Goal: Task Accomplishment & Management: Use online tool/utility

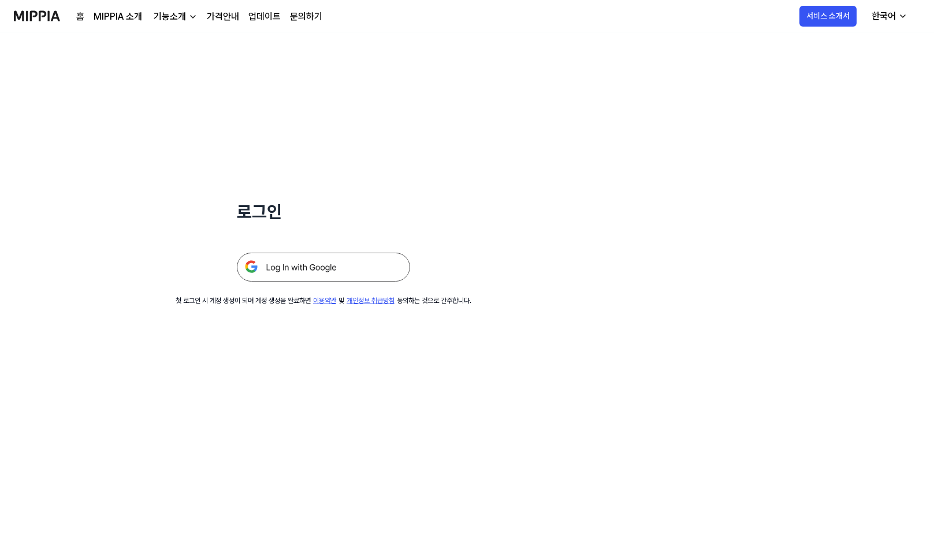
click at [333, 266] on img at bounding box center [323, 266] width 173 height 29
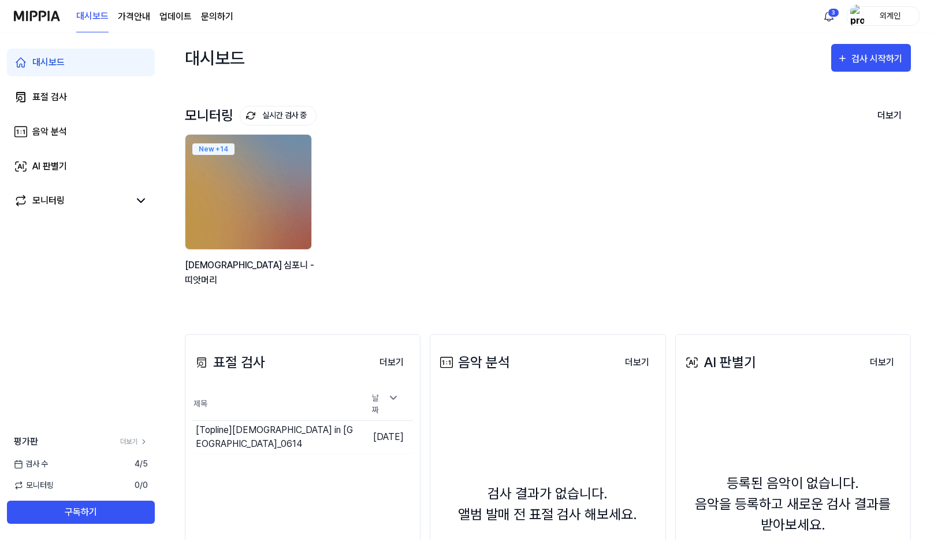
drag, startPoint x: 243, startPoint y: 219, endPoint x: 500, endPoint y: 187, distance: 259.1
click at [499, 187] on div "New + 14 교보라 심포니 - 띠앗머리" at bounding box center [539, 216] width 726 height 165
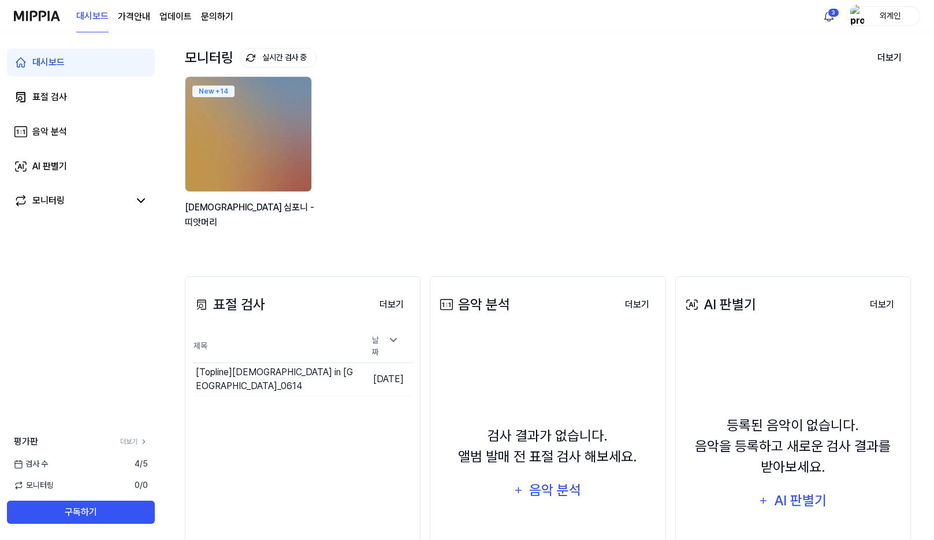
scroll to position [173, 0]
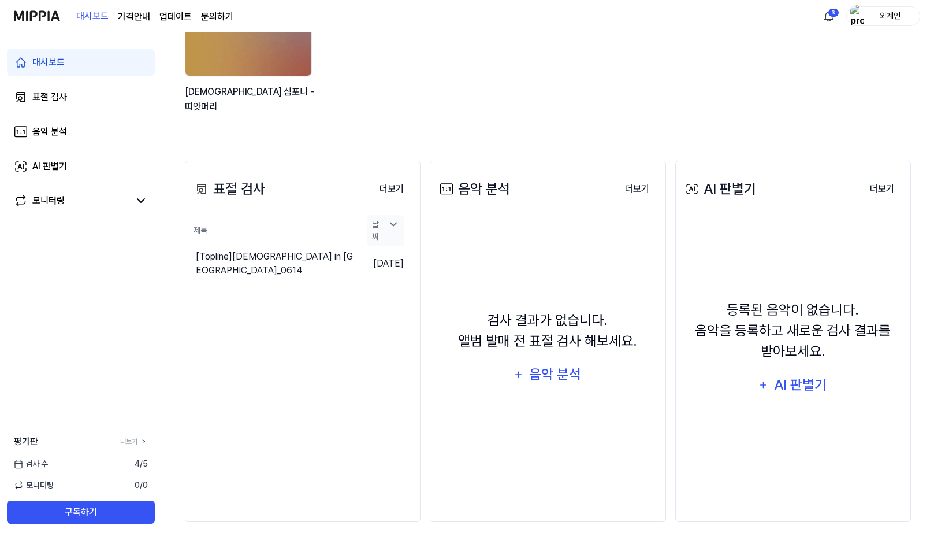
click at [394, 225] on icon at bounding box center [394, 223] width 6 height 3
click at [405, 98] on div "New + 14 교보라 심포니 - 띠앗머리" at bounding box center [539, 43] width 726 height 165
click at [203, 190] on icon at bounding box center [200, 190] width 5 height 5
click at [207, 227] on th "제목" at bounding box center [275, 230] width 166 height 33
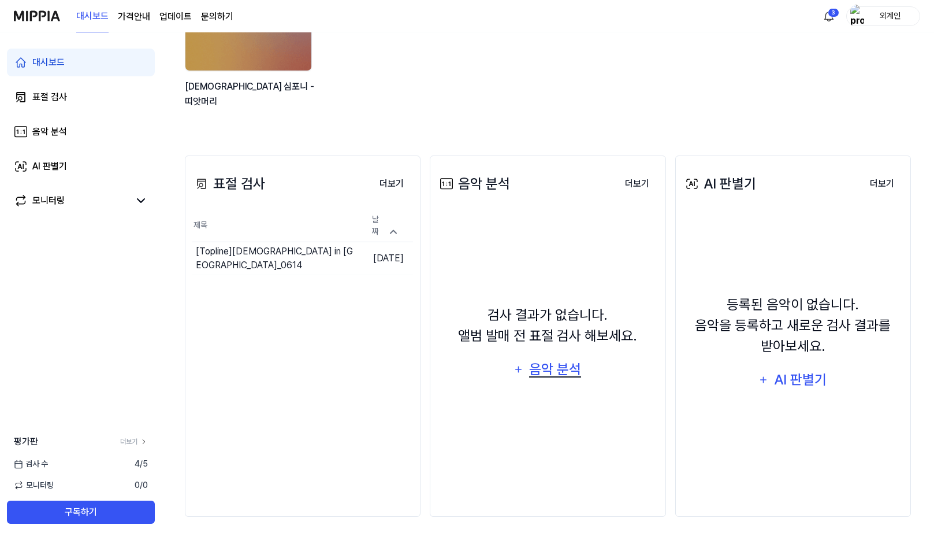
click at [552, 369] on div "음악 분석" at bounding box center [555, 369] width 55 height 22
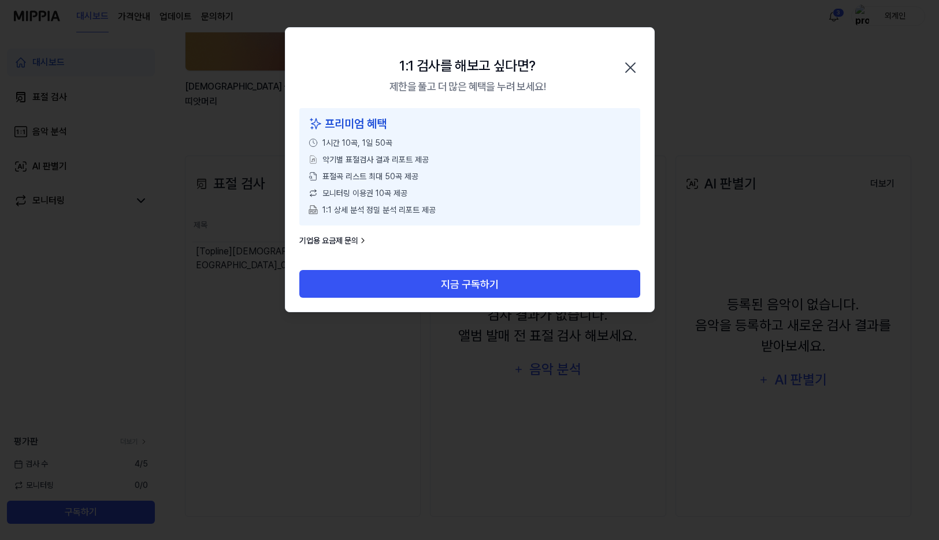
click at [636, 69] on icon "button" at bounding box center [630, 67] width 18 height 18
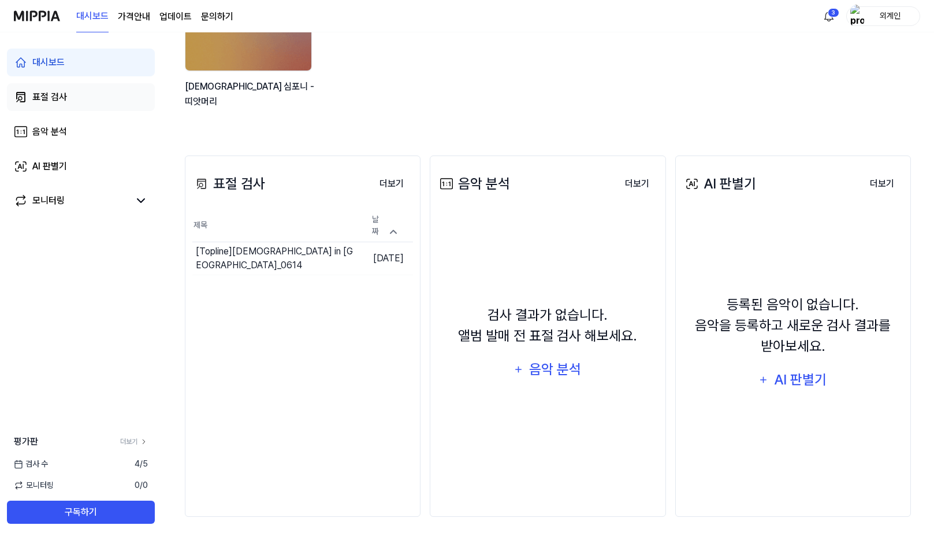
click at [54, 98] on div "표절 검사" at bounding box center [49, 97] width 35 height 14
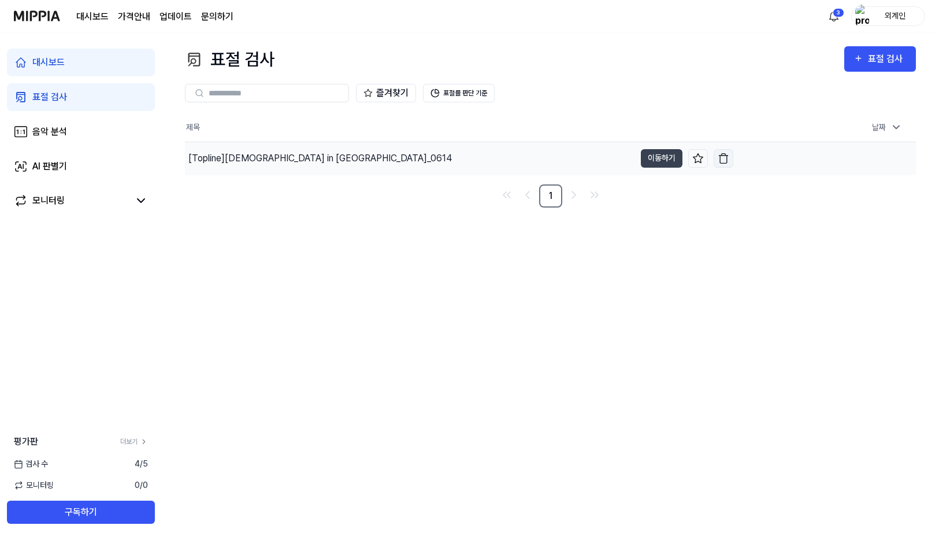
click at [724, 161] on img "button" at bounding box center [724, 159] width 12 height 12
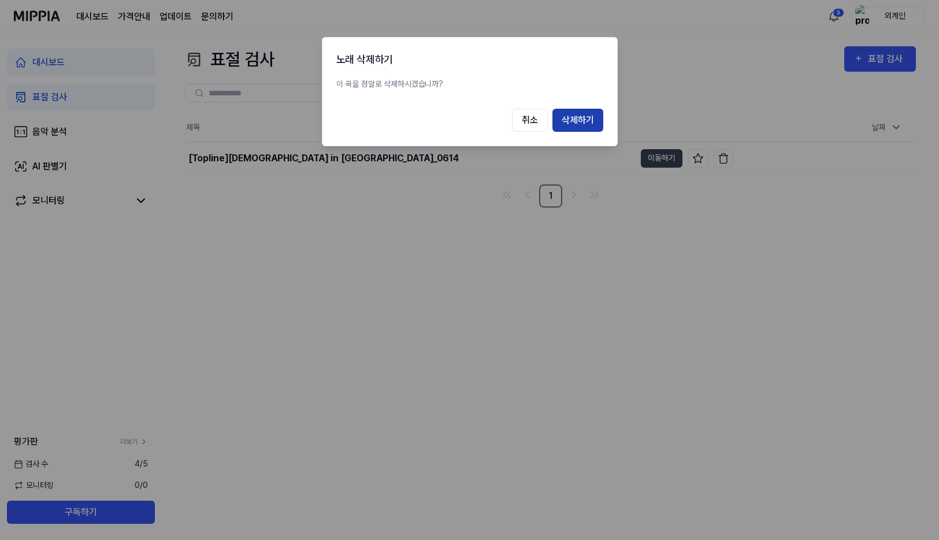
click at [568, 121] on button "삭제하기" at bounding box center [577, 120] width 51 height 23
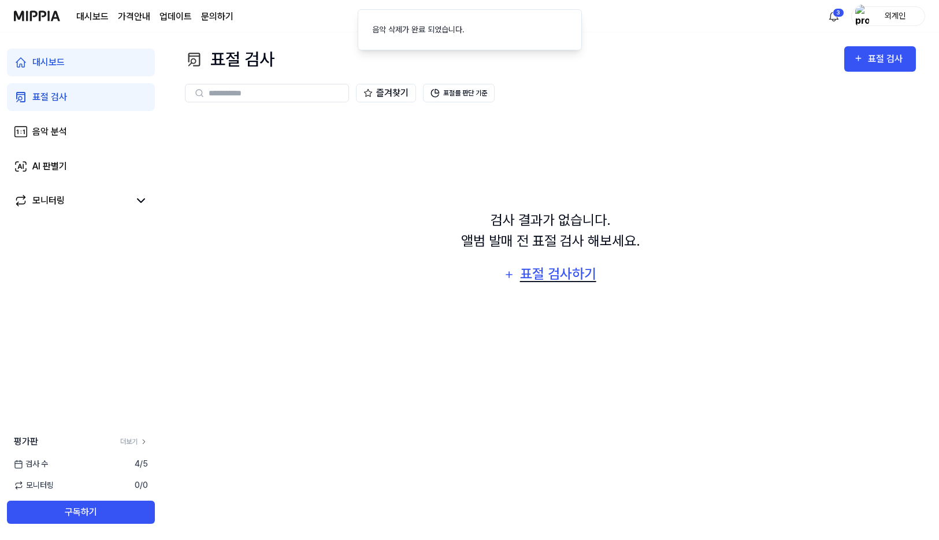
click at [556, 272] on div "표절 검사하기" at bounding box center [558, 274] width 79 height 22
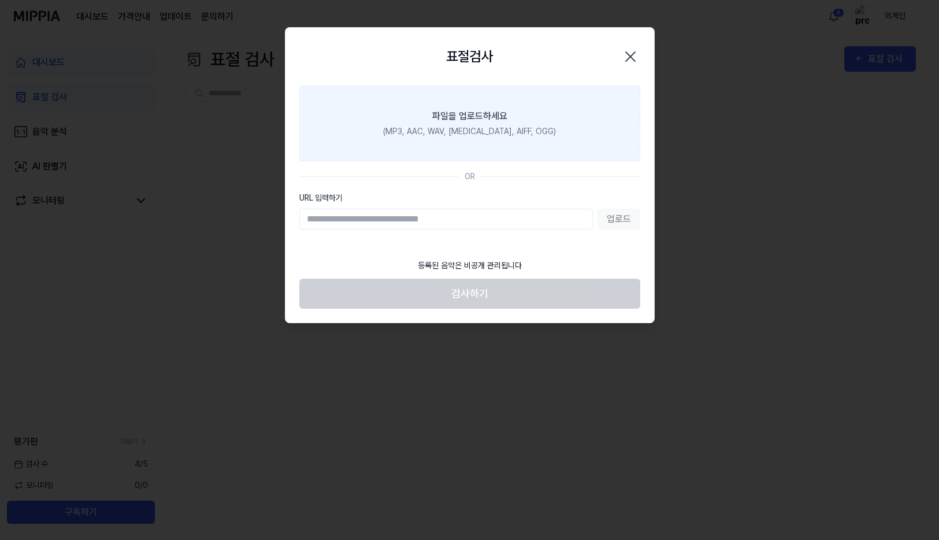
click at [444, 125] on div "(MP3, AAC, WAV, FLAC, AIFF, OGG)" at bounding box center [469, 131] width 173 height 12
click at [0, 0] on input "파일을 업로드하세요 (MP3, AAC, WAV, FLAC, AIFF, OGG)" at bounding box center [0, 0] width 0 height 0
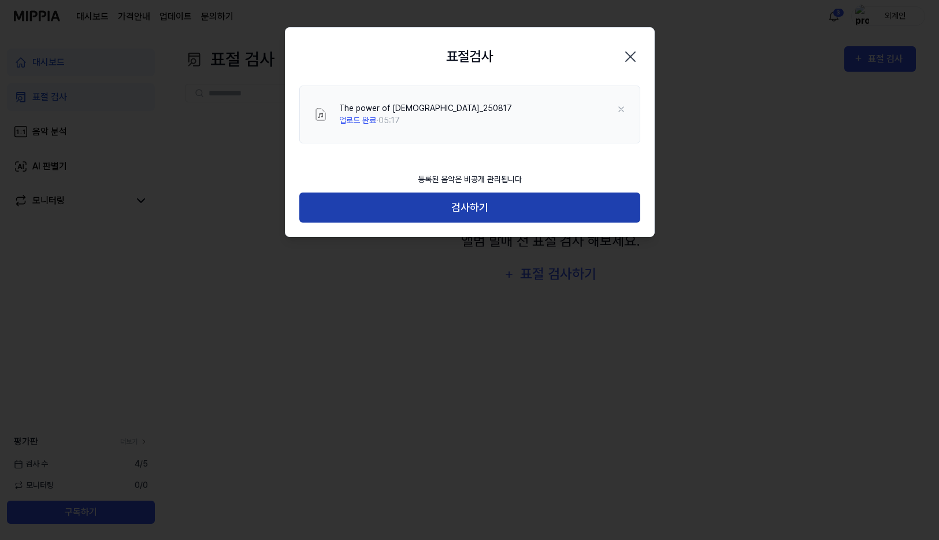
click at [473, 215] on button "검사하기" at bounding box center [469, 207] width 341 height 31
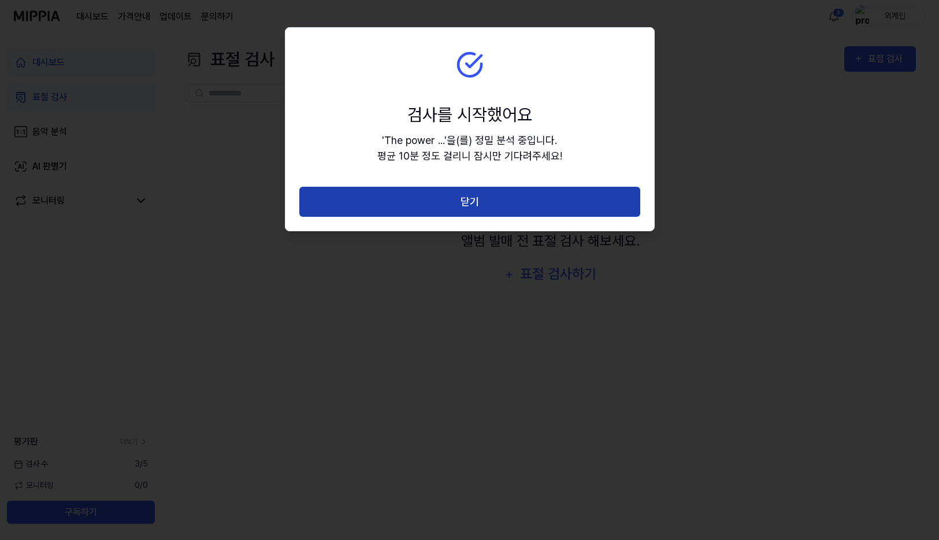
click at [471, 198] on button "닫기" at bounding box center [469, 202] width 341 height 31
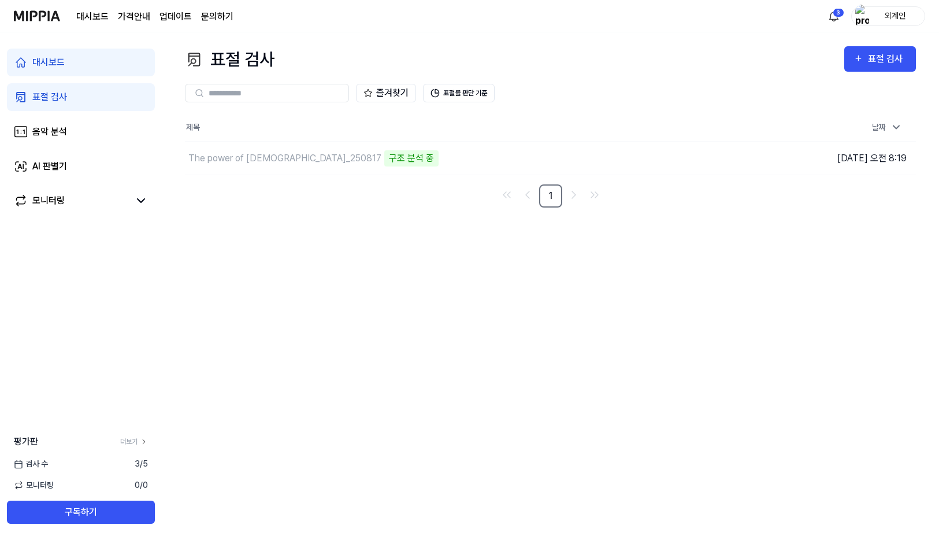
click at [506, 262] on div "표절 검사 표절 검사 표절 검사 음악 분석 AI 판별기 즐겨찾기 표절률 판단 기준 제목 날짜 The power of jesus_250817 구…" at bounding box center [550, 285] width 777 height 507
click at [65, 170] on div "AI 판별기" at bounding box center [49, 166] width 35 height 14
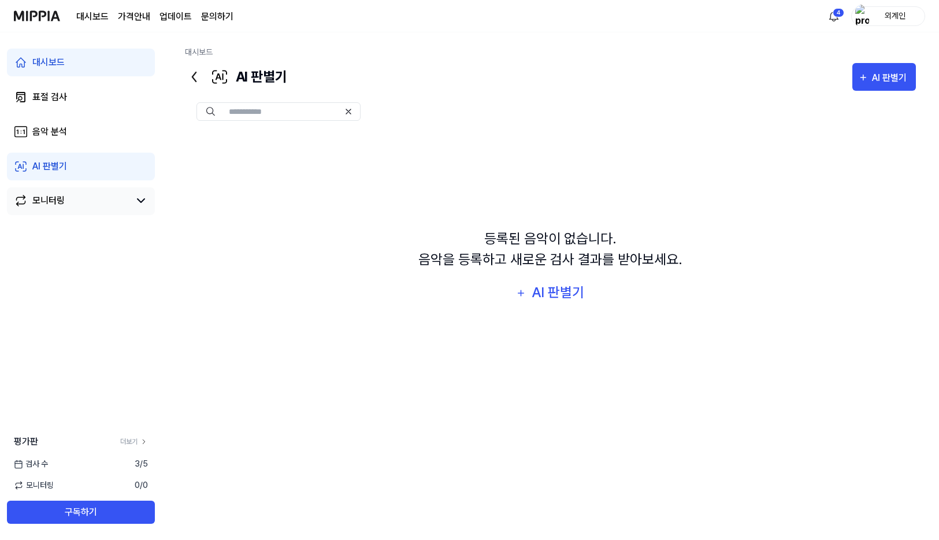
click at [47, 203] on div "모니터링" at bounding box center [48, 201] width 32 height 14
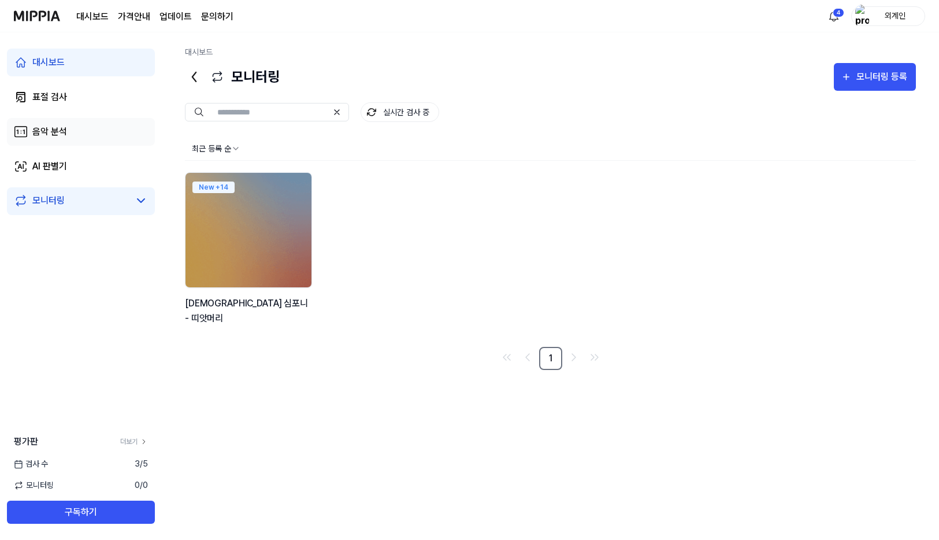
click at [52, 137] on div "음악 분석" at bounding box center [49, 132] width 35 height 14
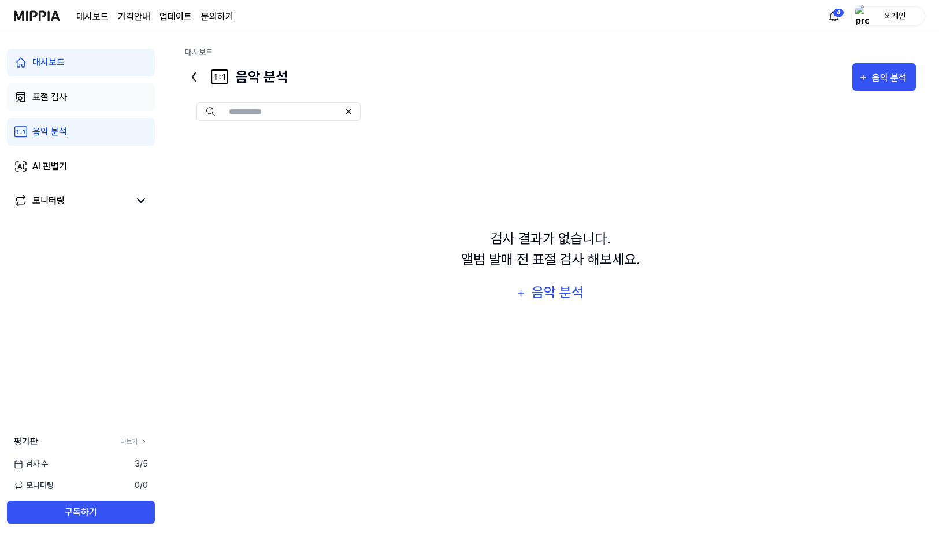
click at [44, 93] on div "표절 검사" at bounding box center [49, 97] width 35 height 14
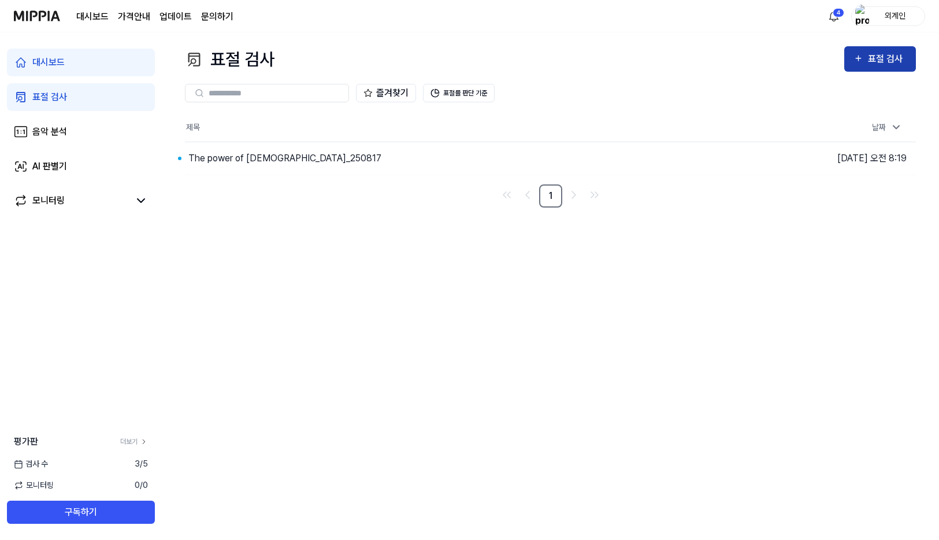
click at [883, 67] on button "표절 검사" at bounding box center [880, 58] width 72 height 25
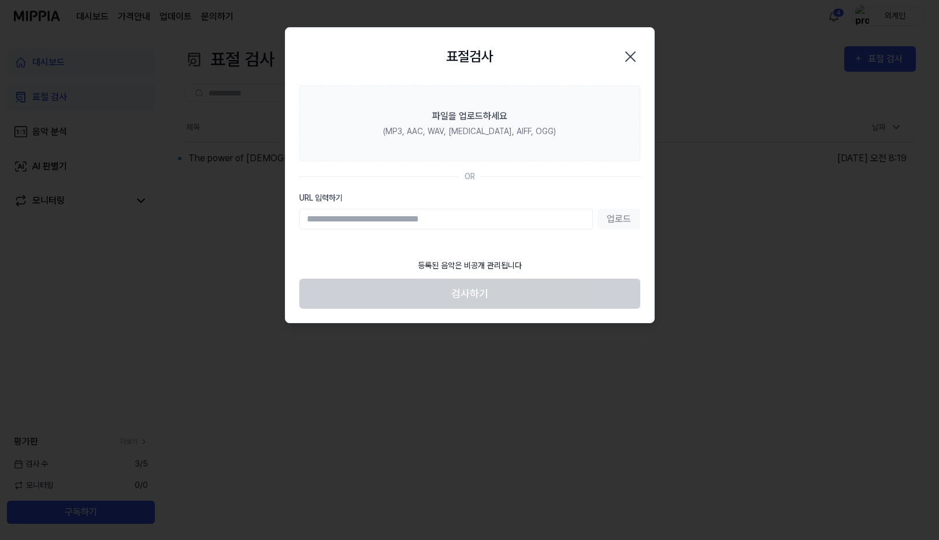
click at [625, 54] on icon "button" at bounding box center [630, 56] width 18 height 18
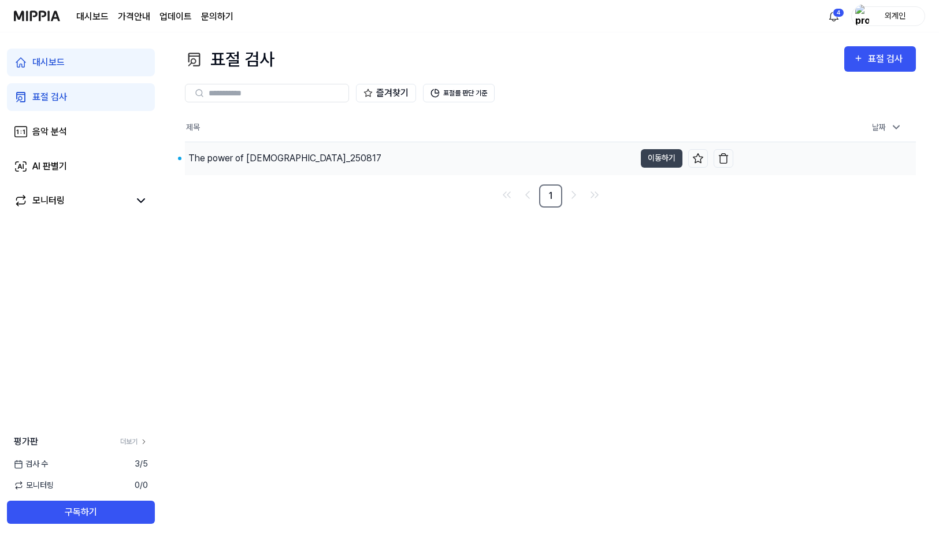
click at [238, 162] on div "The power of jesus_250817" at bounding box center [284, 158] width 193 height 14
click at [238, 162] on div "The power of jesus_250817" at bounding box center [287, 158] width 199 height 14
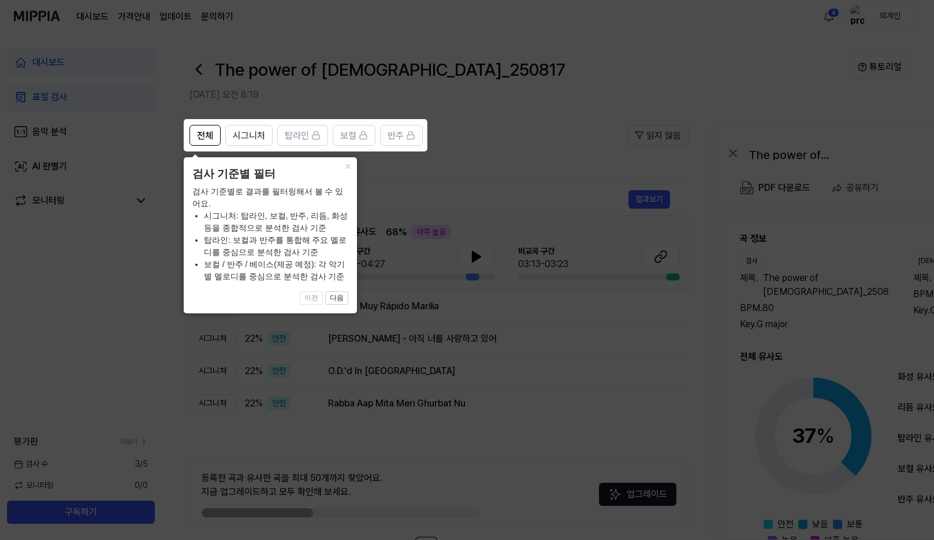
click at [238, 162] on div "× 검사 기준별 필터 검사 기준별로 결과를 필터링해서 볼 수 있어요. 시그니처: 탑라인, 보컬, 반주, 리듬, 화성 등을 종합적으로 분석한 검…" at bounding box center [270, 235] width 173 height 156
click at [348, 172] on button "×" at bounding box center [348, 165] width 18 height 16
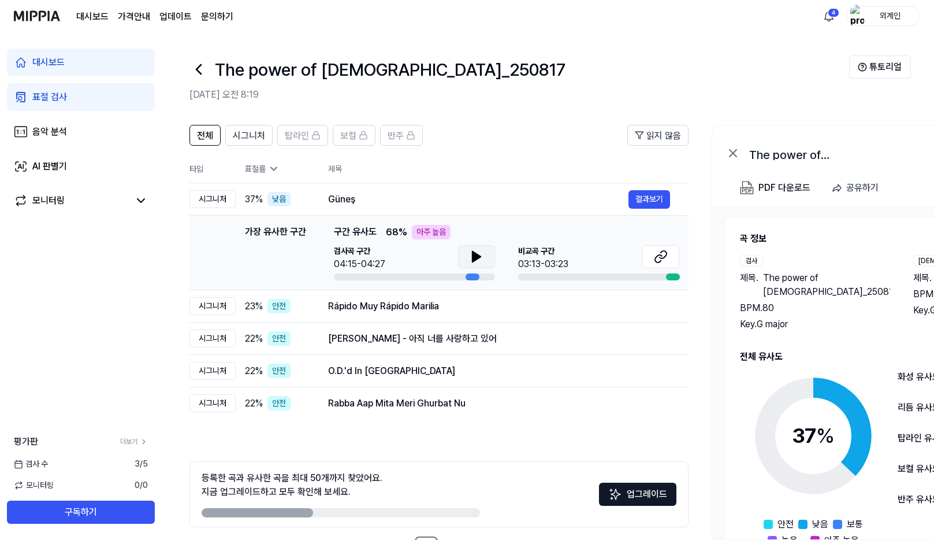
click at [470, 251] on icon at bounding box center [477, 257] width 14 height 14
click at [669, 265] on button at bounding box center [660, 256] width 37 height 23
click at [651, 199] on button "결과보기" at bounding box center [650, 199] width 42 height 18
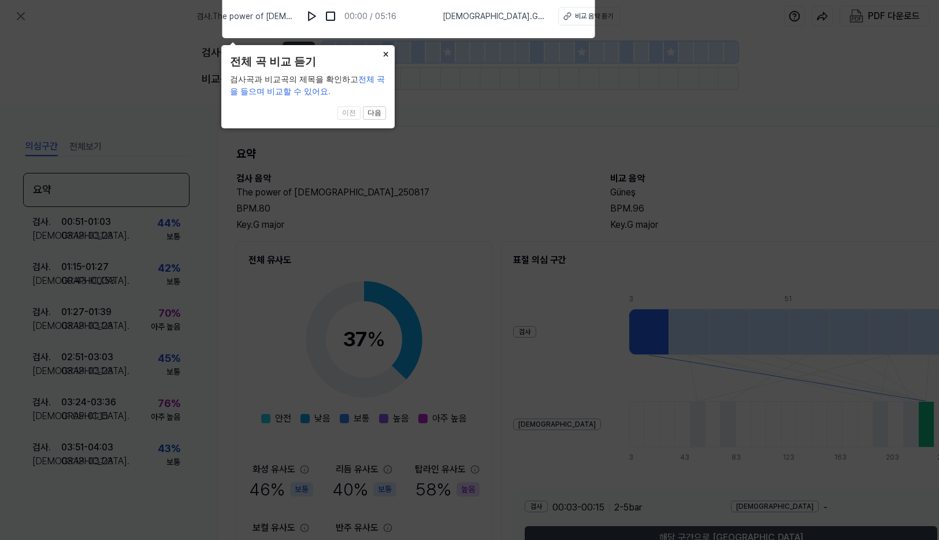
click at [387, 54] on button "×" at bounding box center [385, 53] width 18 height 16
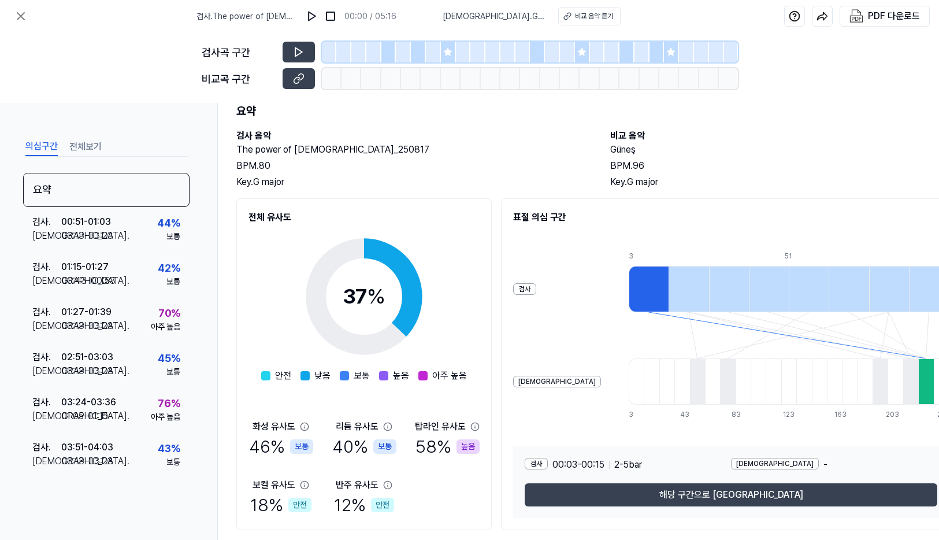
scroll to position [80, 0]
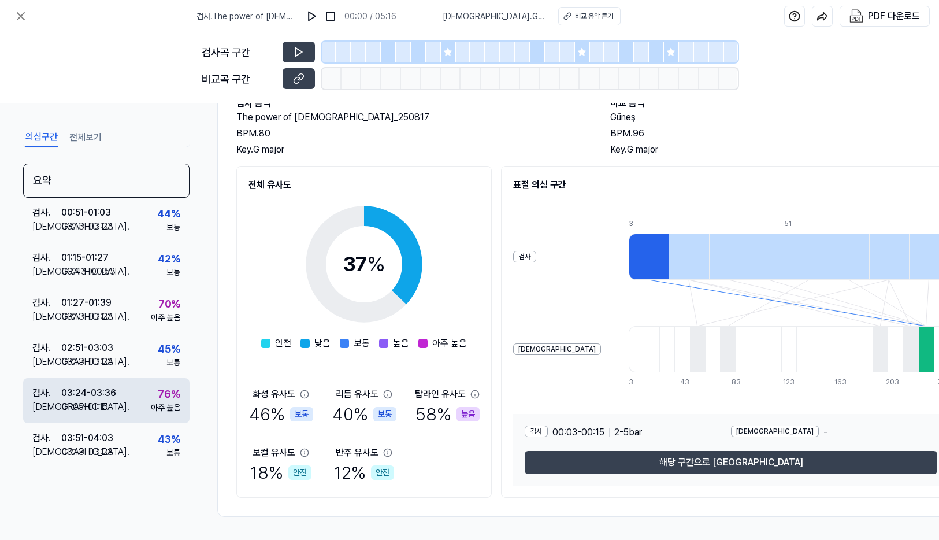
click at [161, 397] on div "76 %" at bounding box center [169, 394] width 23 height 16
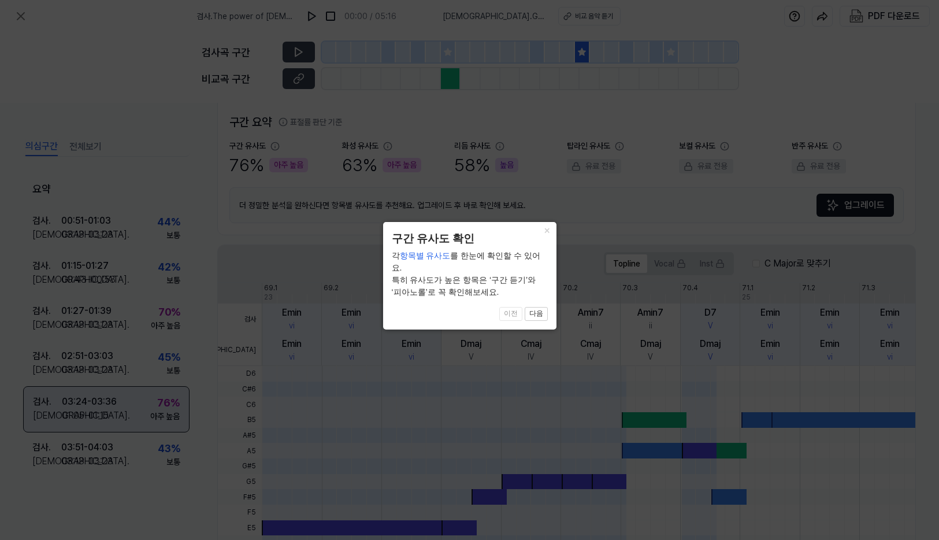
scroll to position [253, 0]
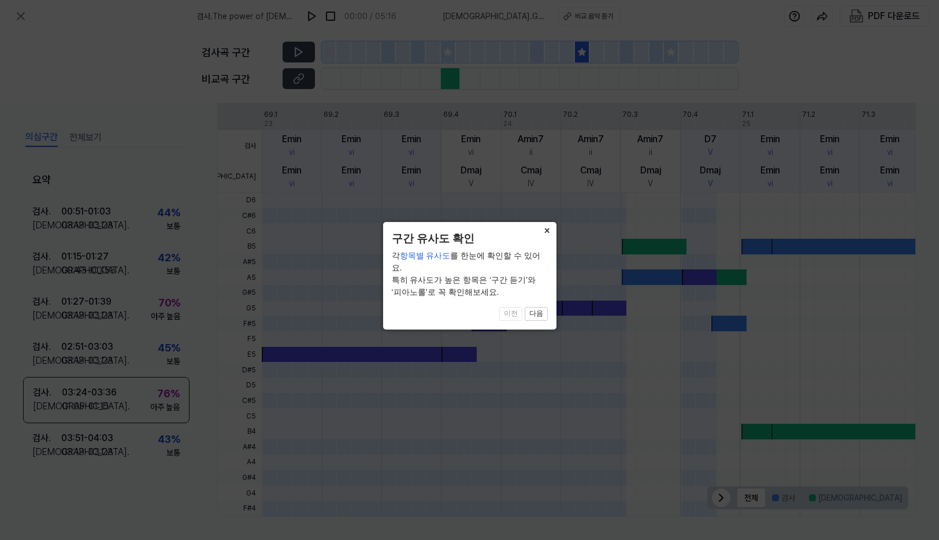
click at [545, 233] on button "×" at bounding box center [547, 230] width 18 height 16
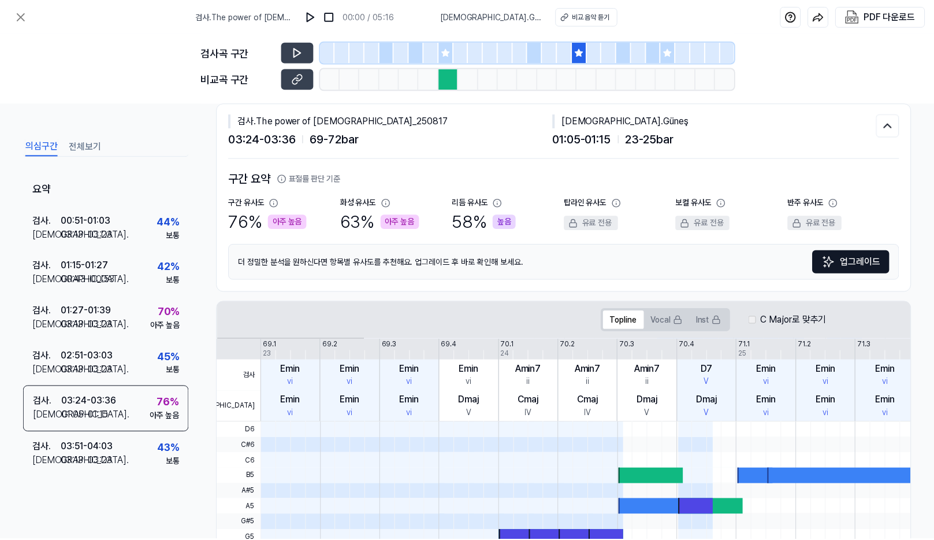
scroll to position [0, 0]
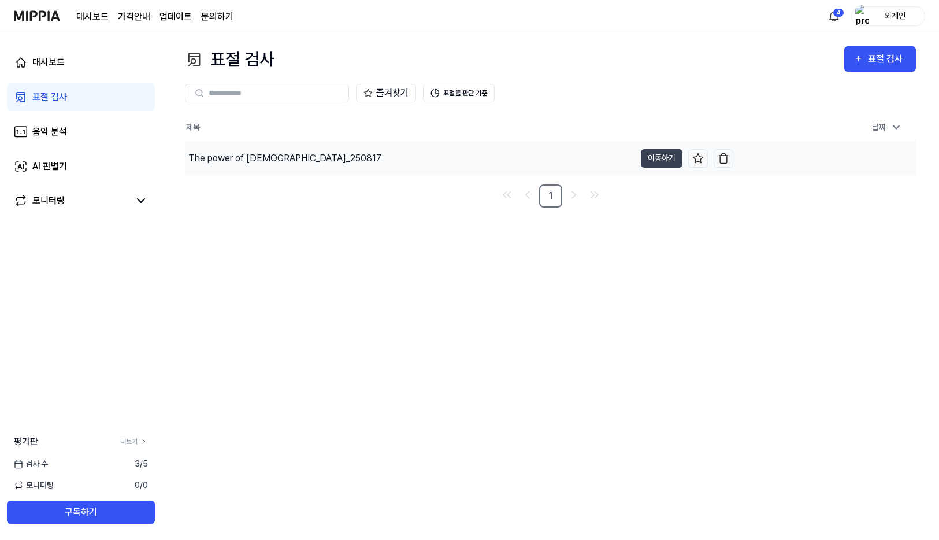
click at [292, 160] on div "The power of jesus_250817" at bounding box center [284, 158] width 193 height 14
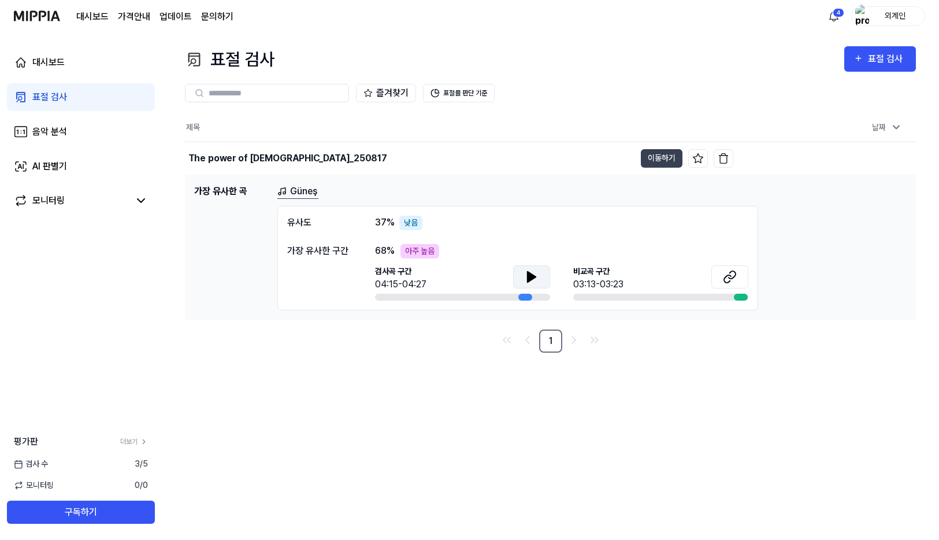
click at [538, 280] on button at bounding box center [531, 276] width 37 height 23
click at [730, 278] on icon at bounding box center [732, 275] width 7 height 8
click at [662, 157] on button "이동하기" at bounding box center [662, 158] width 42 height 18
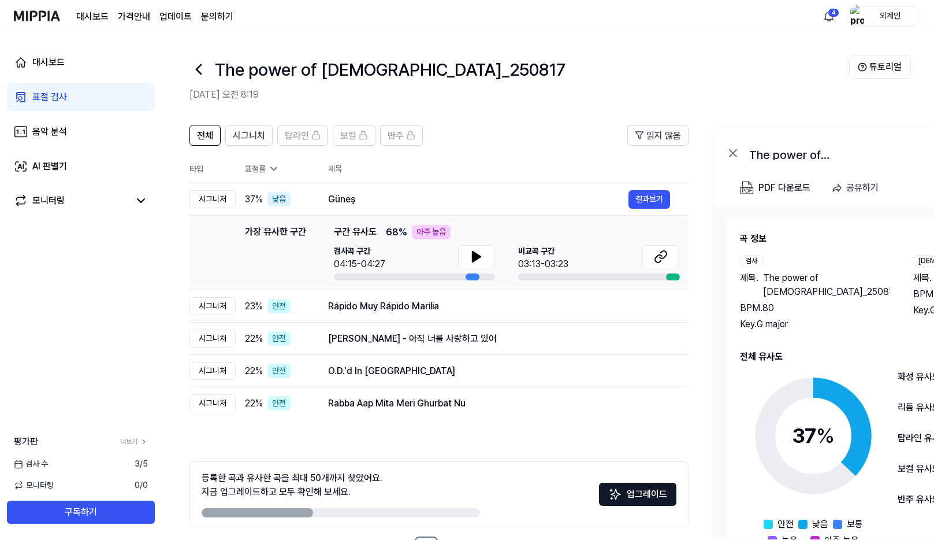
click at [272, 171] on icon at bounding box center [274, 169] width 12 height 12
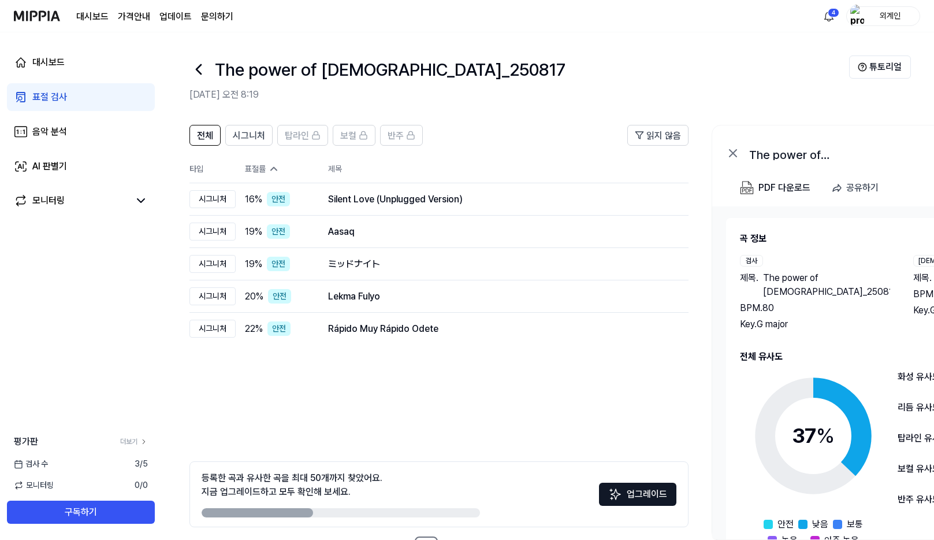
click at [272, 171] on icon at bounding box center [274, 169] width 12 height 12
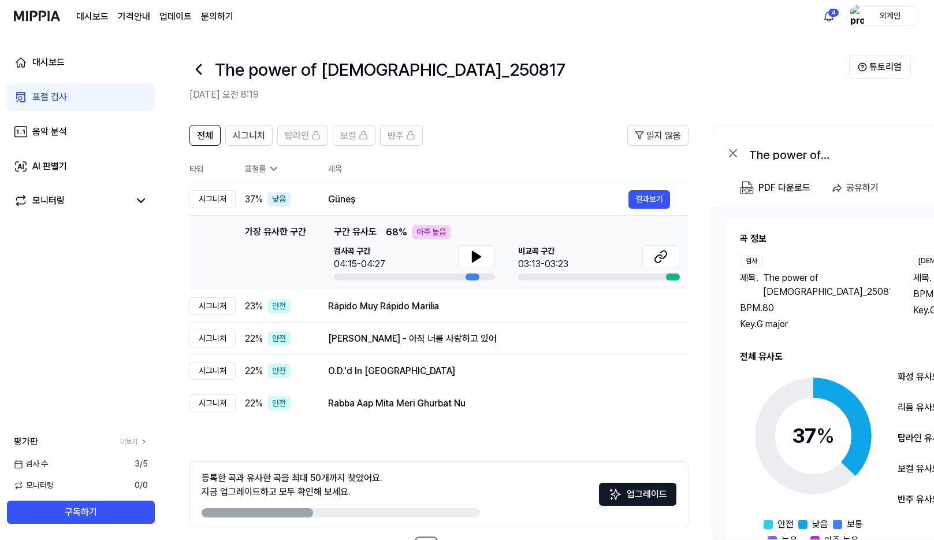
click at [272, 171] on icon at bounding box center [274, 169] width 12 height 12
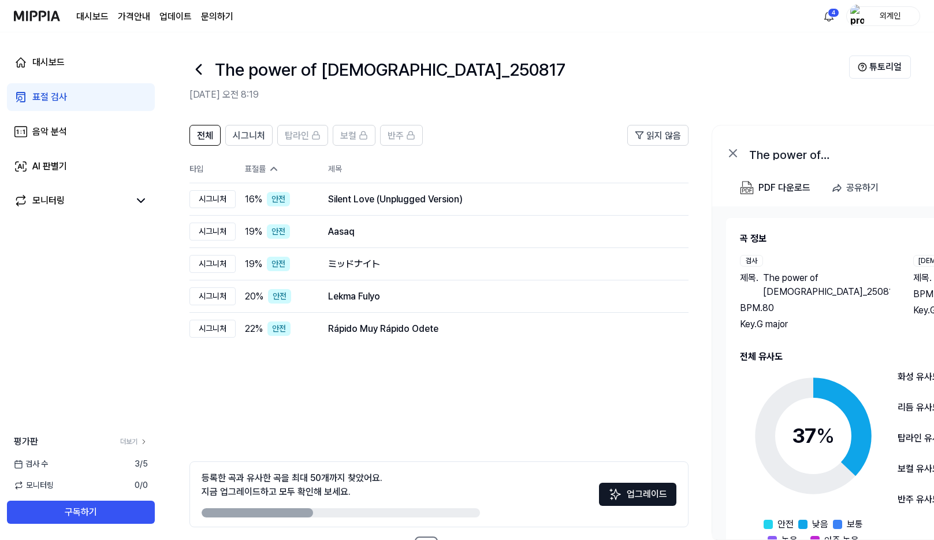
click at [269, 170] on icon at bounding box center [274, 169] width 12 height 12
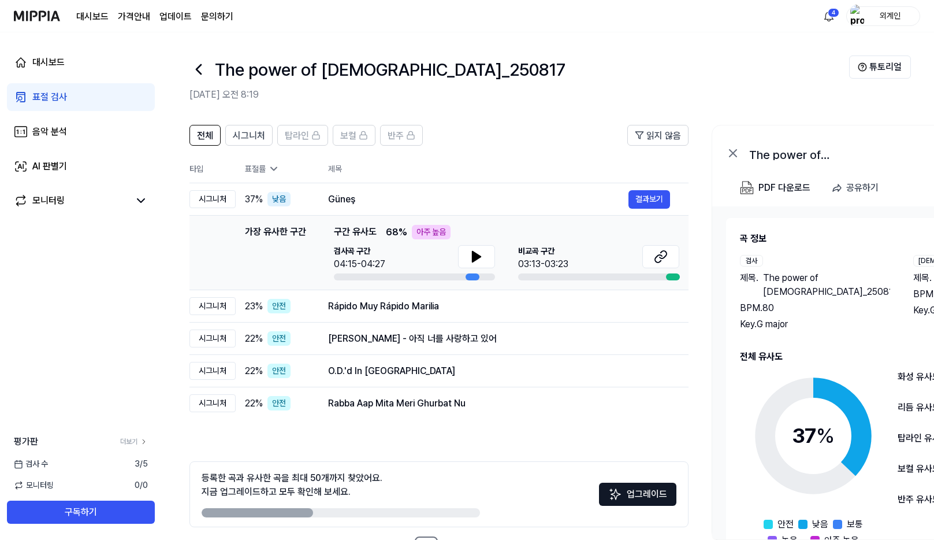
click at [269, 170] on icon at bounding box center [274, 169] width 12 height 12
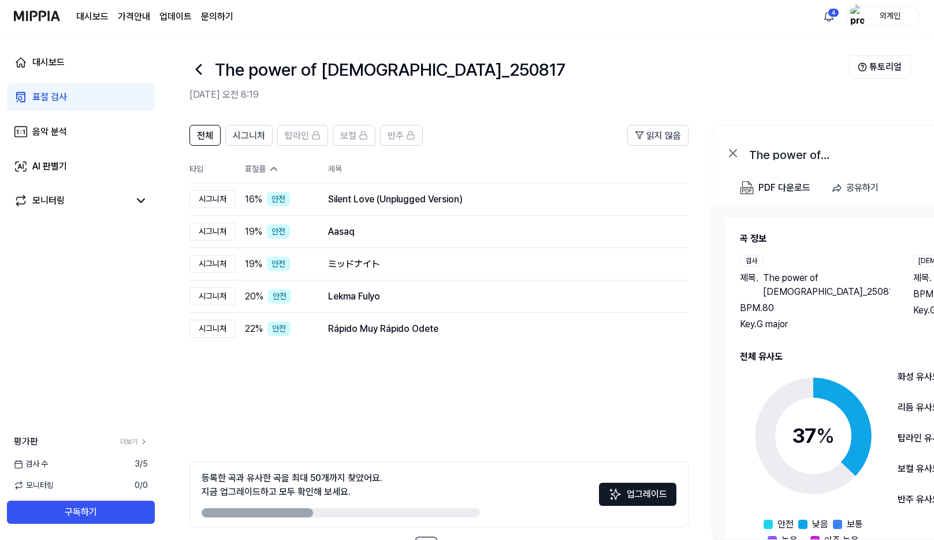
click at [266, 171] on div "표절률" at bounding box center [277, 169] width 65 height 12
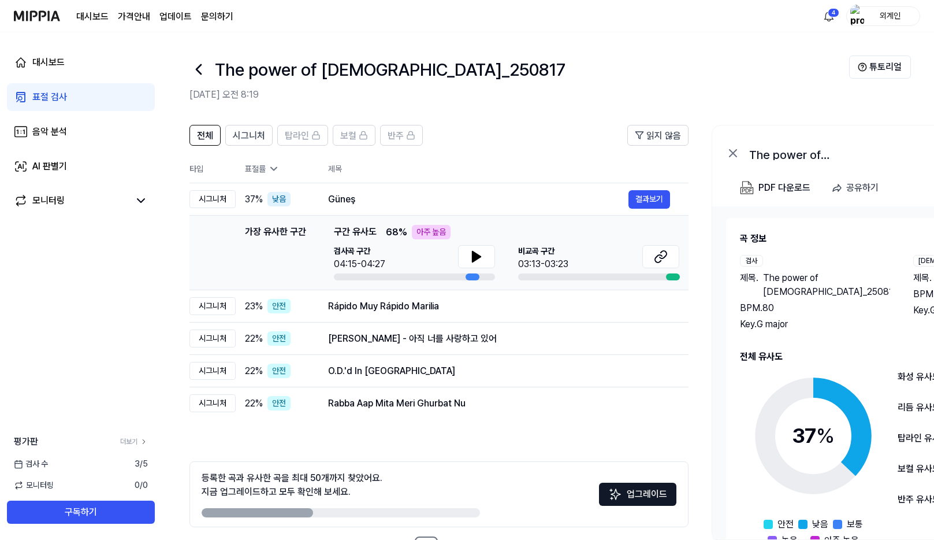
click at [266, 171] on div "표절률" at bounding box center [277, 169] width 65 height 12
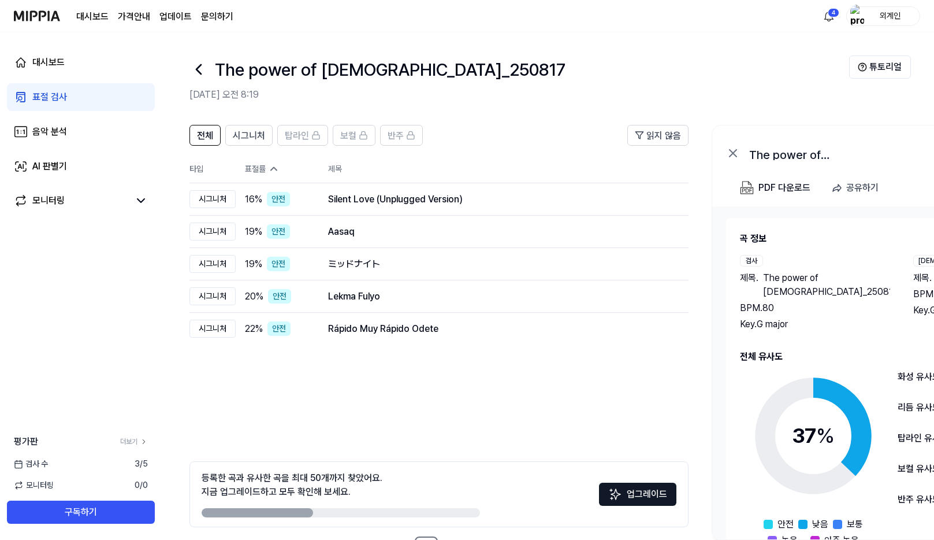
drag, startPoint x: 194, startPoint y: 171, endPoint x: 261, endPoint y: 167, distance: 67.1
click at [194, 171] on th "타입" at bounding box center [213, 169] width 46 height 28
click at [339, 166] on th "제목" at bounding box center [508, 169] width 361 height 28
click at [277, 170] on icon at bounding box center [274, 169] width 12 height 12
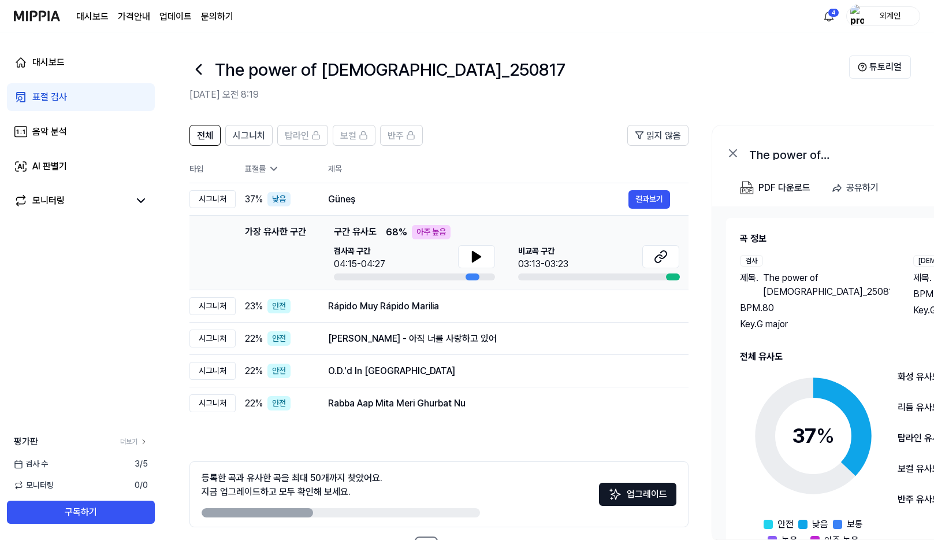
click at [276, 172] on icon at bounding box center [274, 169] width 12 height 12
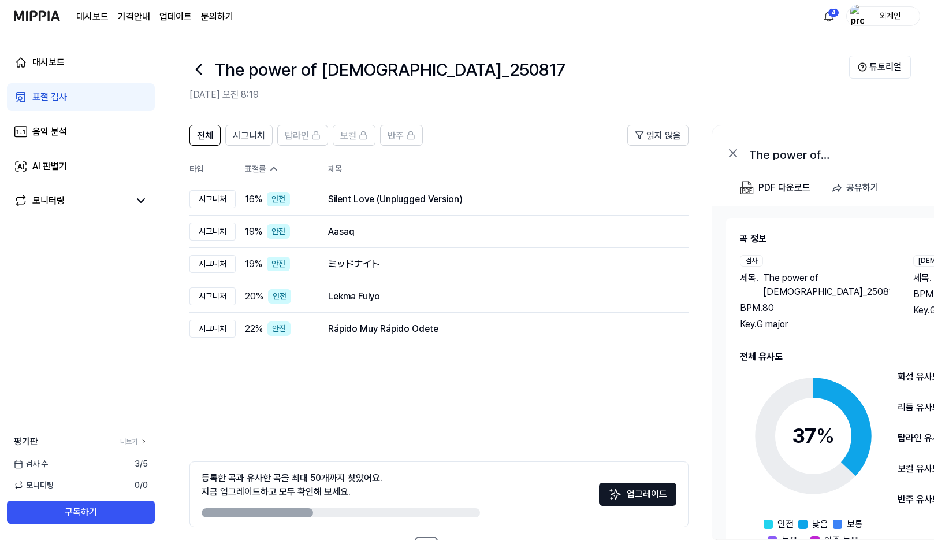
click at [270, 172] on icon at bounding box center [274, 169] width 12 height 12
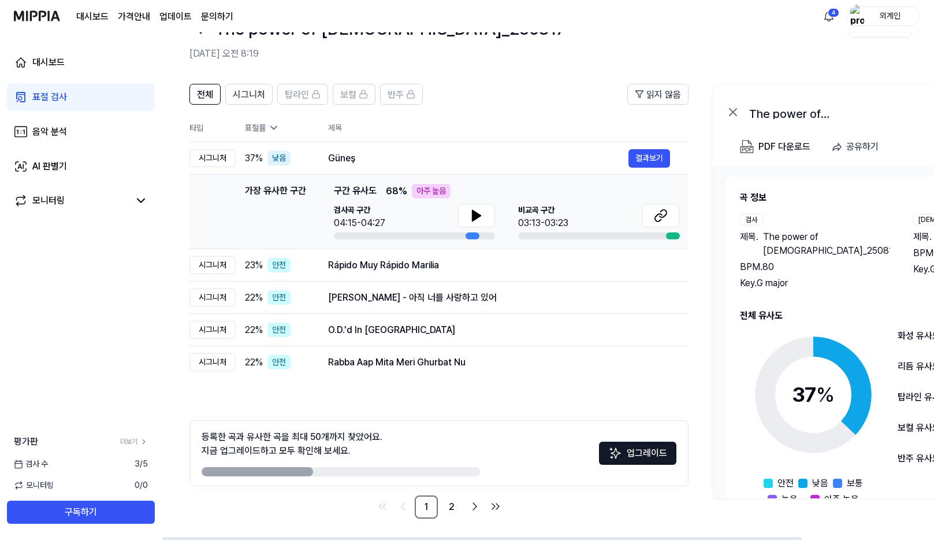
scroll to position [43, 0]
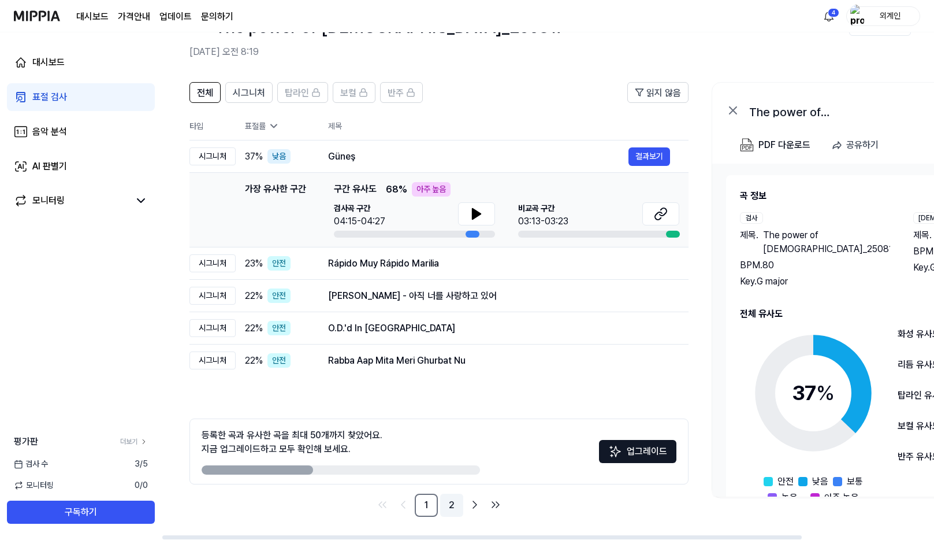
click at [452, 503] on link "2" at bounding box center [451, 504] width 23 height 23
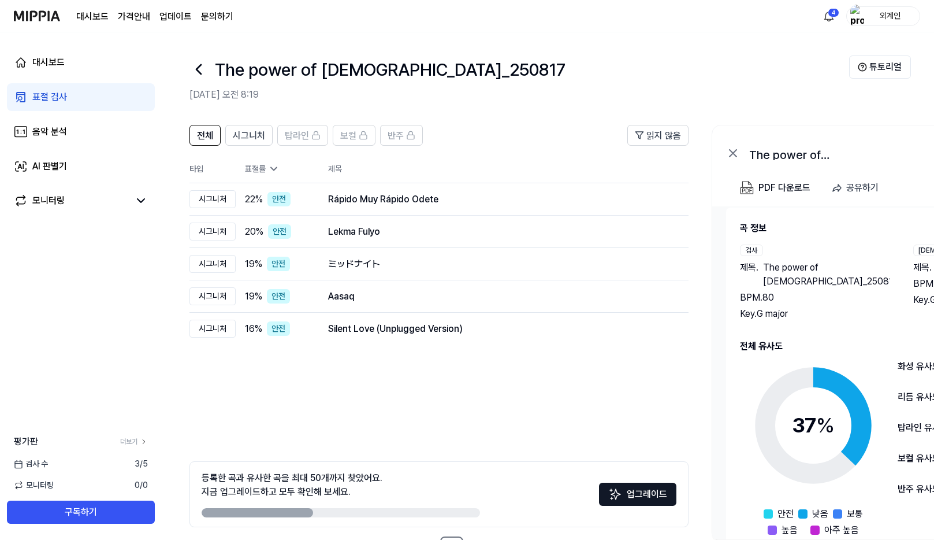
scroll to position [0, 0]
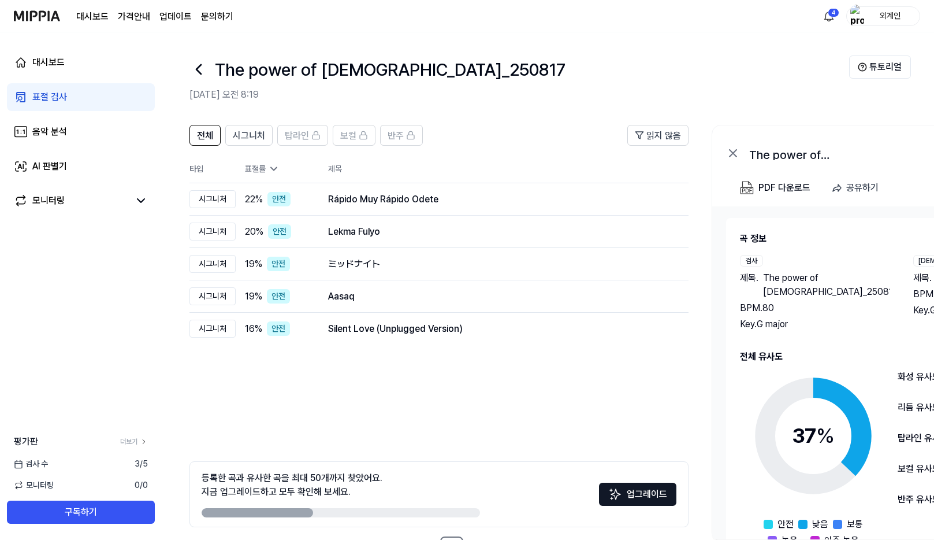
drag, startPoint x: 289, startPoint y: 508, endPoint x: 352, endPoint y: 508, distance: 63.0
click at [361, 508] on div at bounding box center [341, 512] width 278 height 9
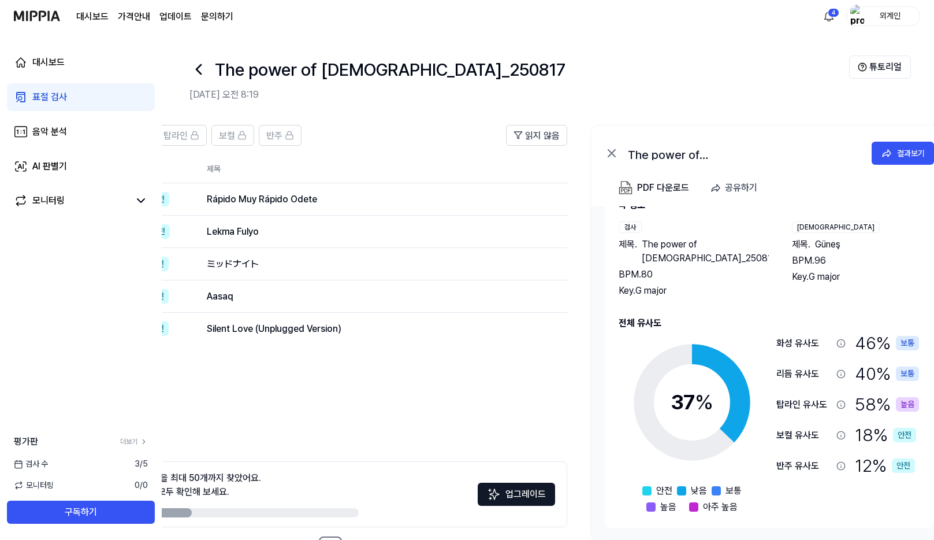
scroll to position [0, 159]
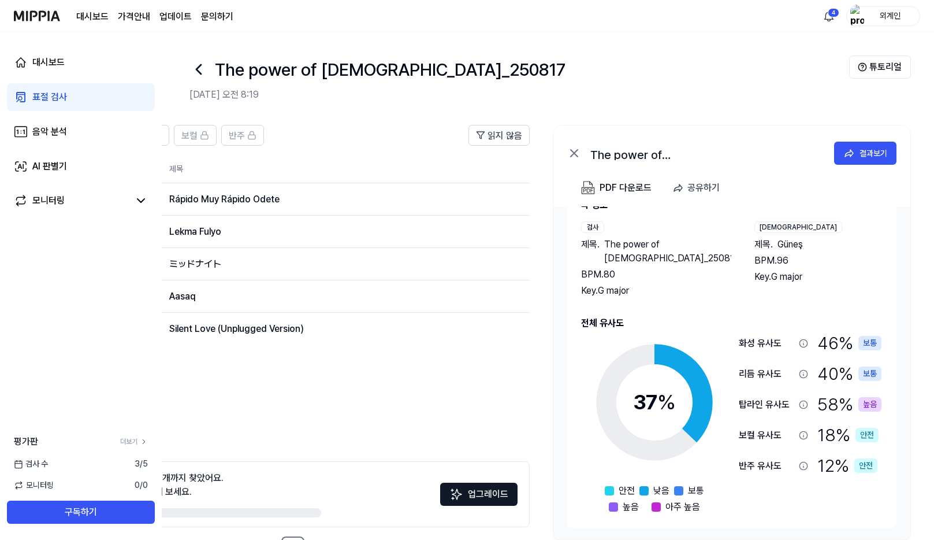
drag, startPoint x: 711, startPoint y: 407, endPoint x: 510, endPoint y: 384, distance: 202.4
click at [510, 384] on div "전체 시그니처 탑라인 보컬 반주 읽지 않음 전체 시그니처 탑라인 보컬 반주 타입 표절률 제목 표절률 읽지 않음 시그니처 22 % 안전 Rápi…" at bounding box center [468, 347] width 931 height 469
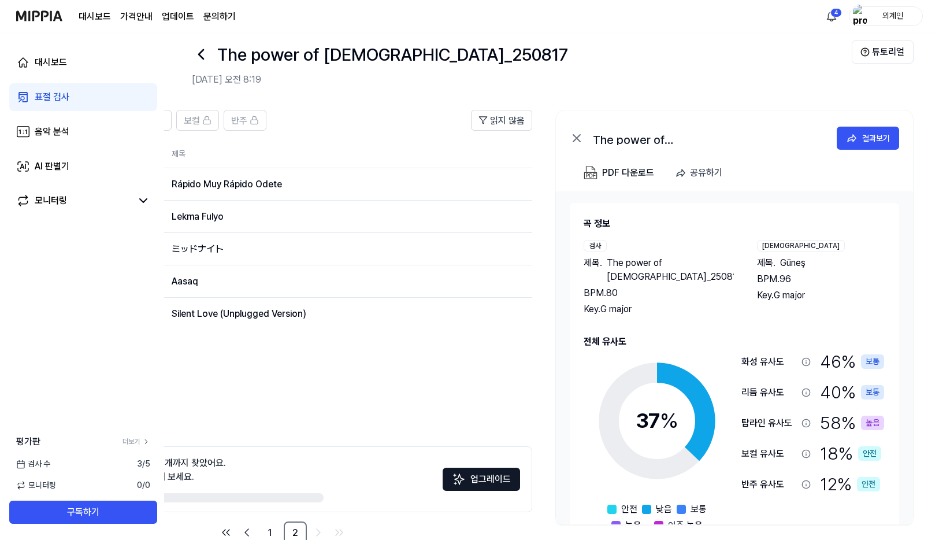
scroll to position [0, 0]
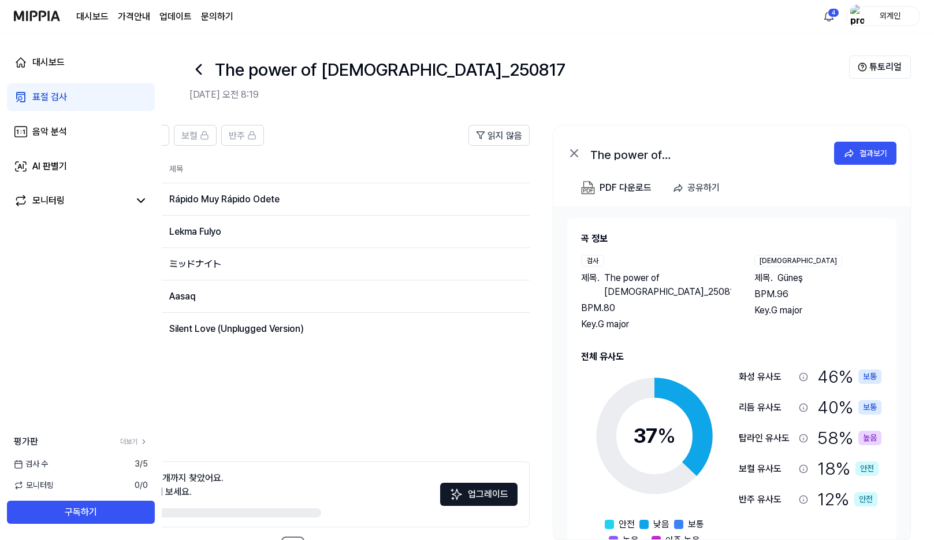
click at [876, 166] on div "The power of jesus_250817 결과보기" at bounding box center [731, 150] width 357 height 51
click at [872, 147] on div "결과보기" at bounding box center [874, 153] width 28 height 13
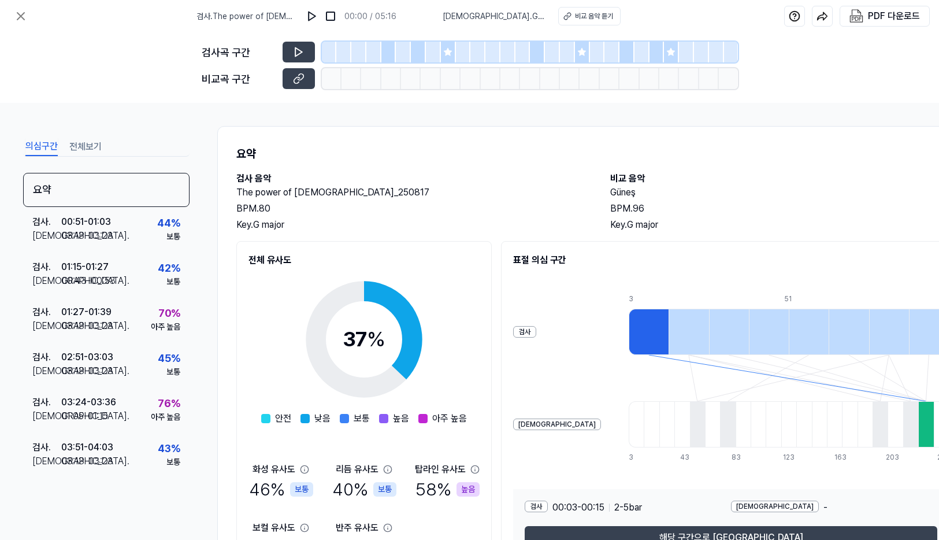
scroll to position [80, 0]
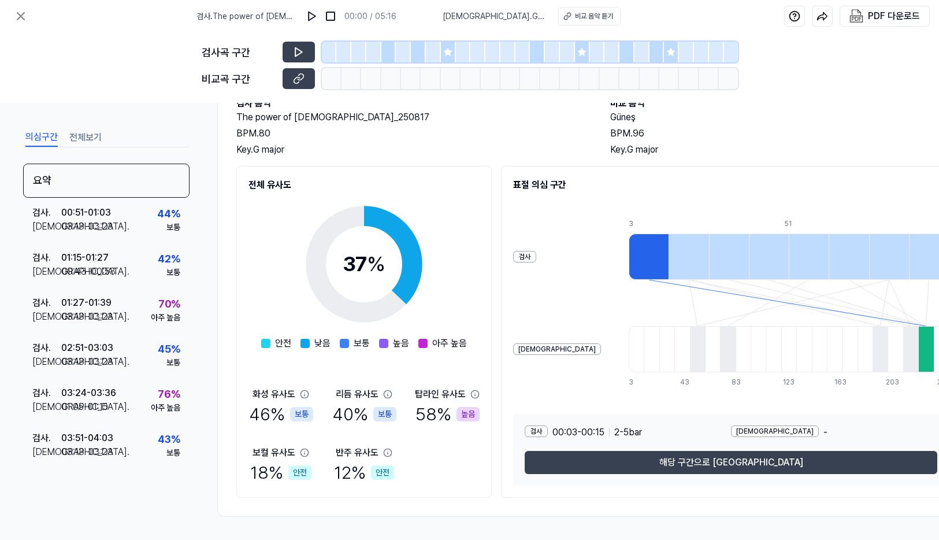
click at [920, 352] on div at bounding box center [925, 349] width 15 height 46
drag, startPoint x: 767, startPoint y: 492, endPoint x: 647, endPoint y: 492, distance: 120.2
click at [647, 492] on div "표절 의심 구간 검사 비교 3 15 27 39 51 63 75 87 99 3 13 23 33 43 53 63 73 83 93 103 113 1…" at bounding box center [731, 332] width 460 height 332
click at [592, 489] on div "표절 의심 구간 검사 비교 3 15 27 39 51 63 75 87 99 3 13 23 33 43 53 63 73 83 93 103 113 1…" at bounding box center [731, 332] width 460 height 332
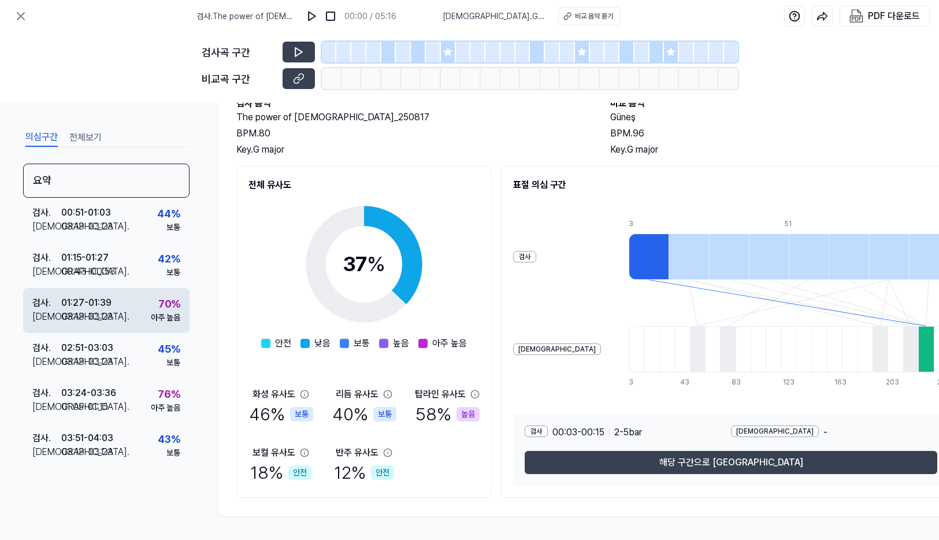
click at [158, 311] on div "70 %" at bounding box center [169, 304] width 22 height 16
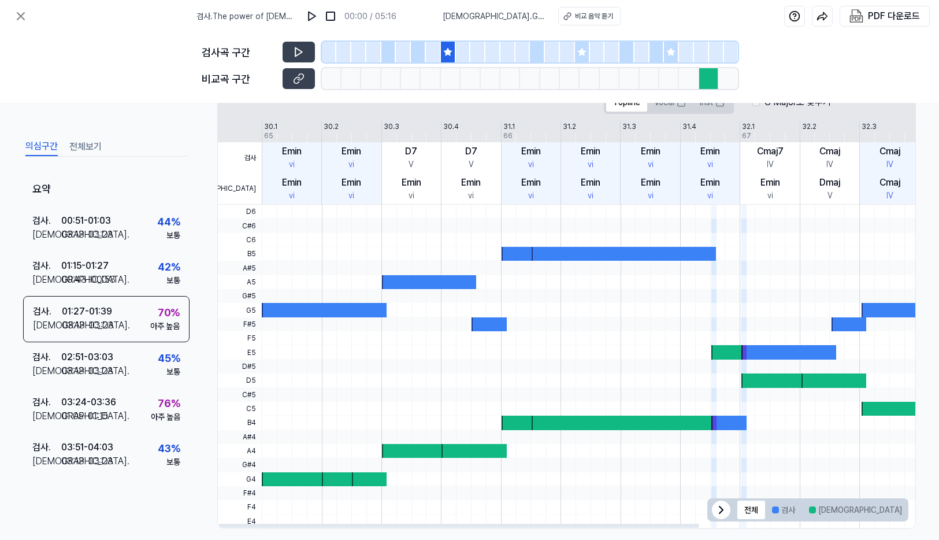
scroll to position [253, 0]
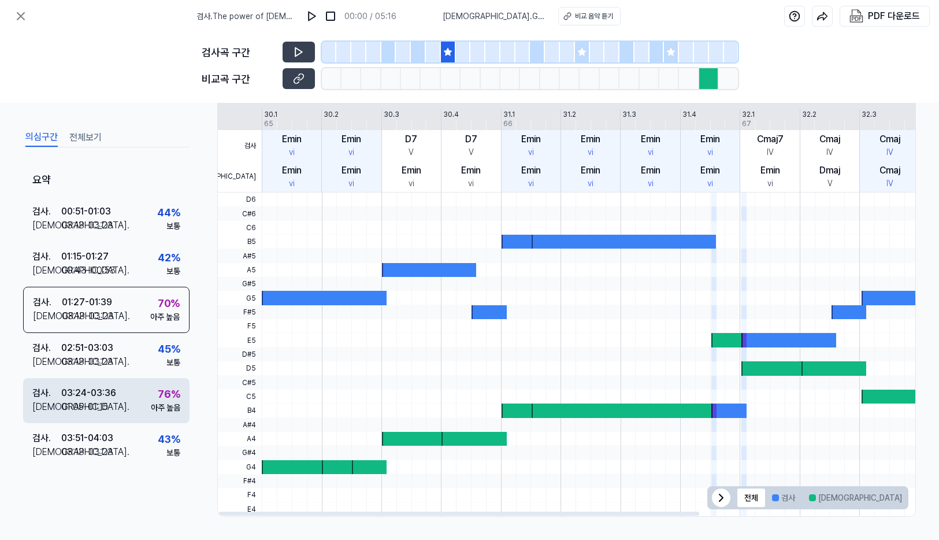
click at [139, 393] on div "검사 . 03:24 - 03:36 비교 . 01:05 - 01:15 76 % 아주 높음" at bounding box center [106, 400] width 166 height 45
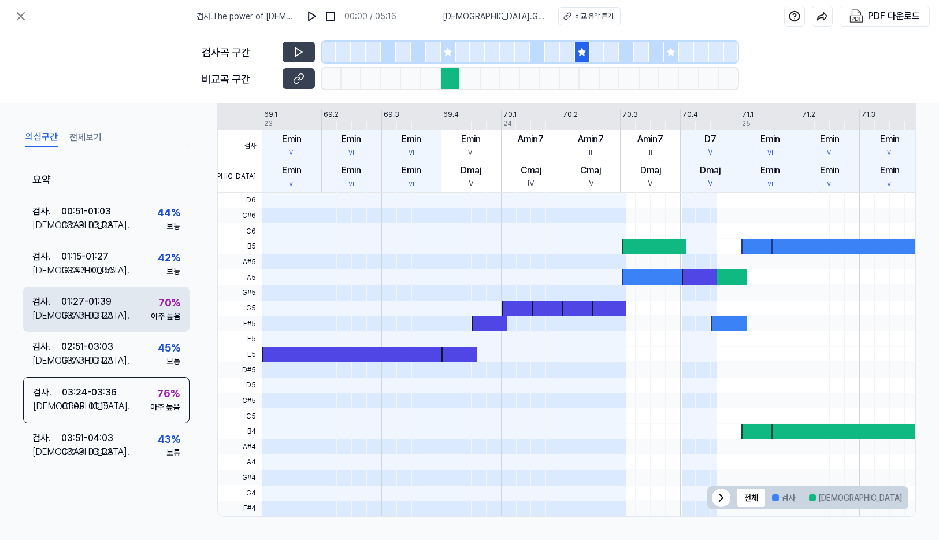
click at [151, 306] on div "70 % 아주 높음" at bounding box center [165, 309] width 29 height 28
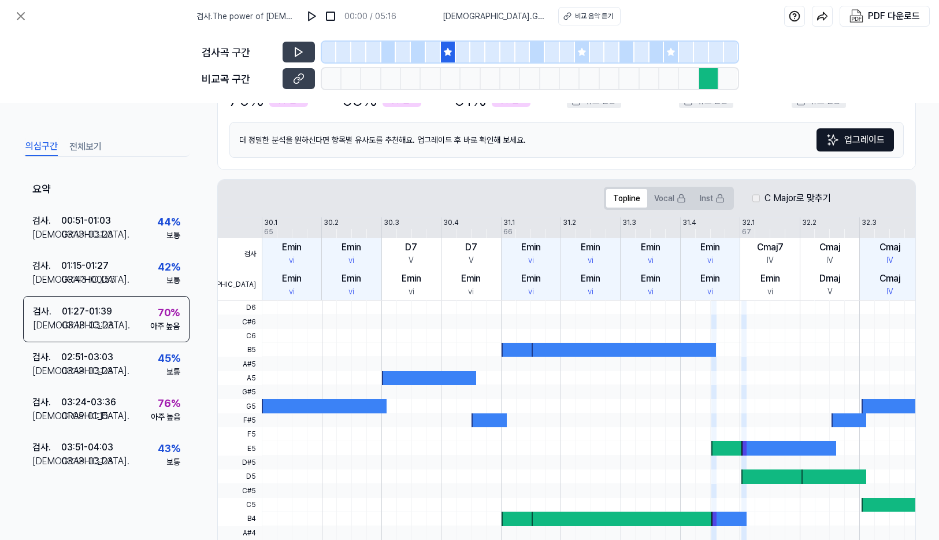
scroll to position [80, 0]
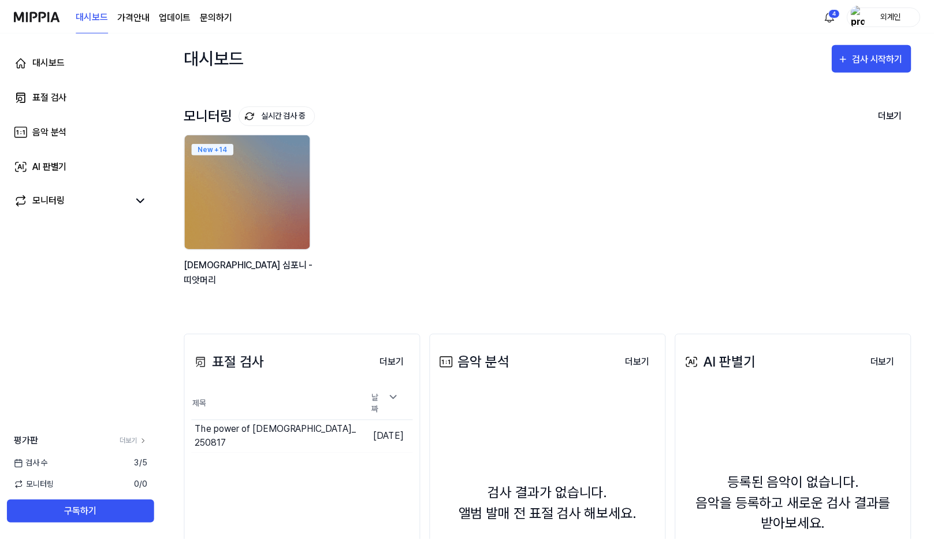
scroll to position [179, 0]
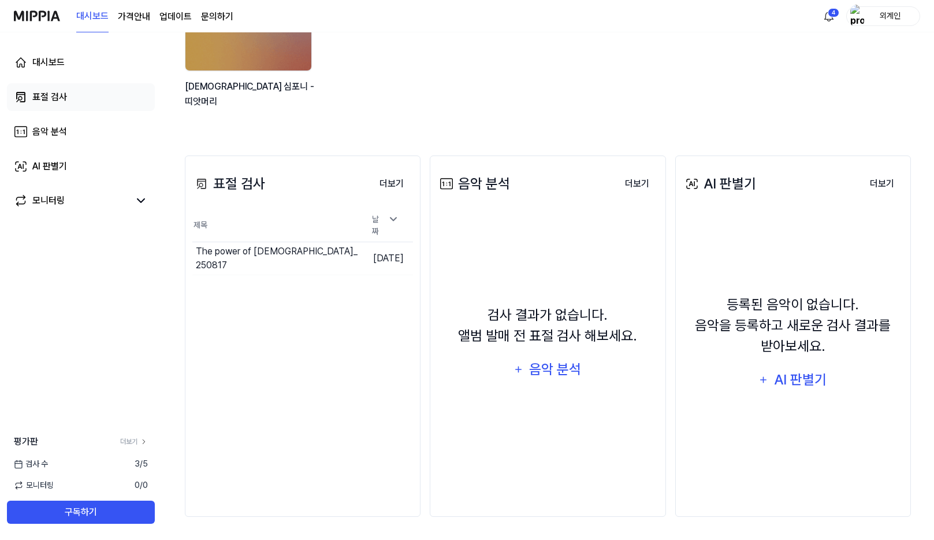
click at [45, 101] on div "표절 검사" at bounding box center [49, 97] width 35 height 14
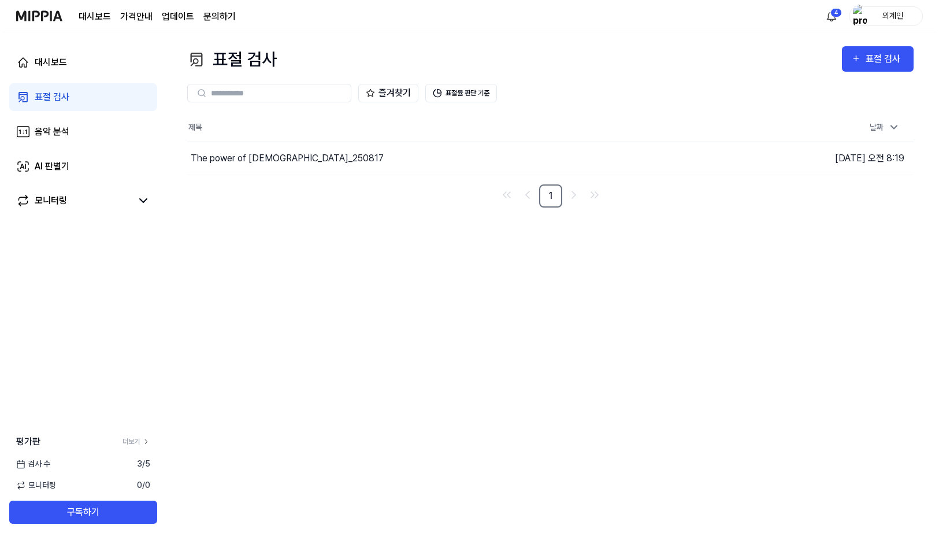
scroll to position [0, 0]
click at [44, 99] on div "표절 검사" at bounding box center [49, 97] width 35 height 14
click at [55, 136] on div "음악 분석" at bounding box center [49, 132] width 35 height 14
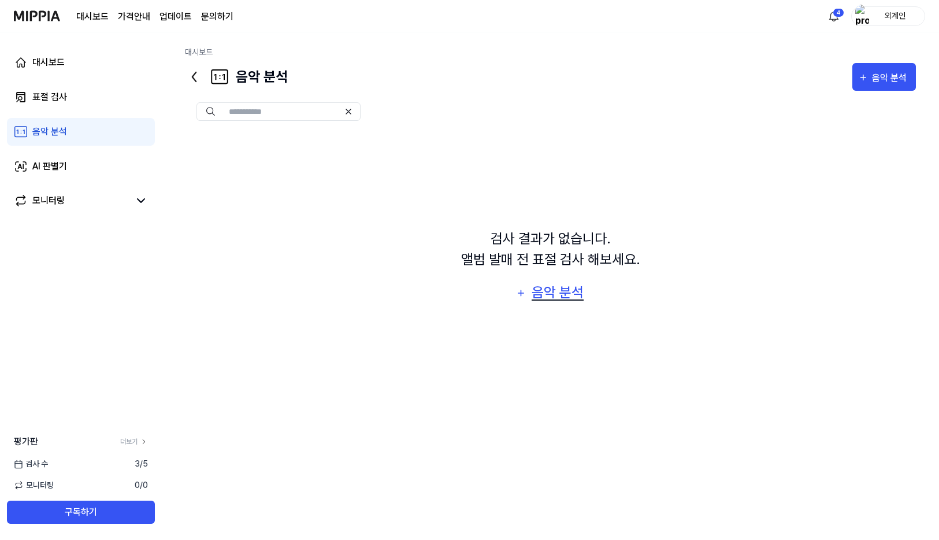
click at [532, 292] on div "음악 분석" at bounding box center [557, 292] width 55 height 22
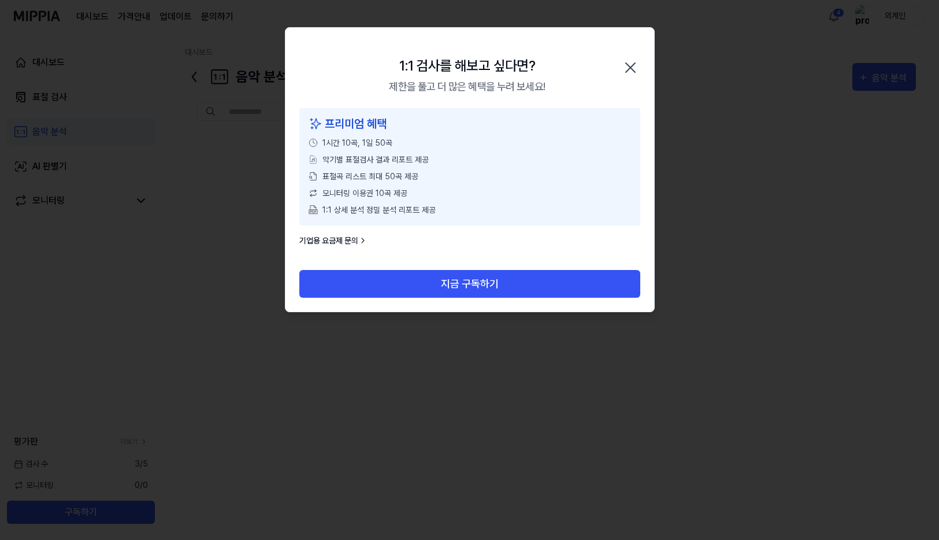
click at [626, 68] on icon "button" at bounding box center [630, 67] width 18 height 18
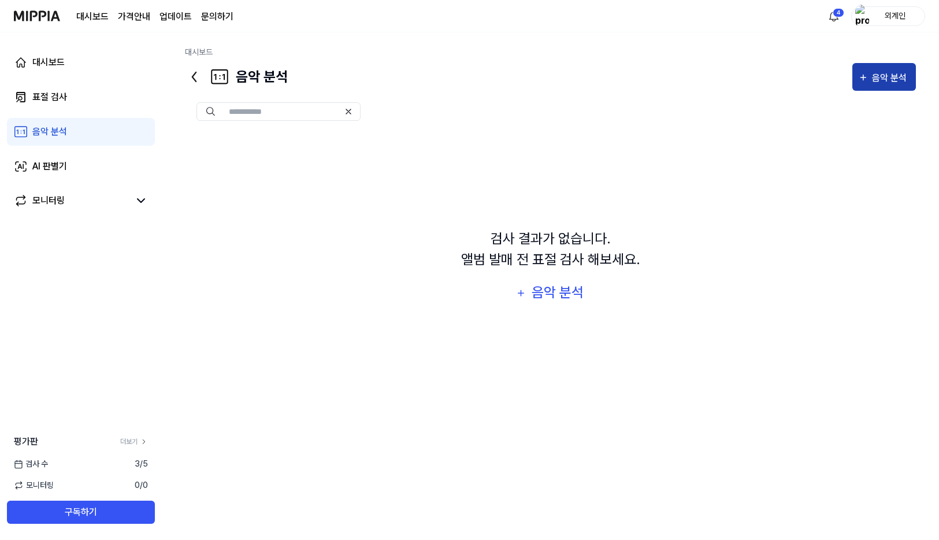
click at [871, 78] on div "음악 분석" at bounding box center [884, 77] width 52 height 15
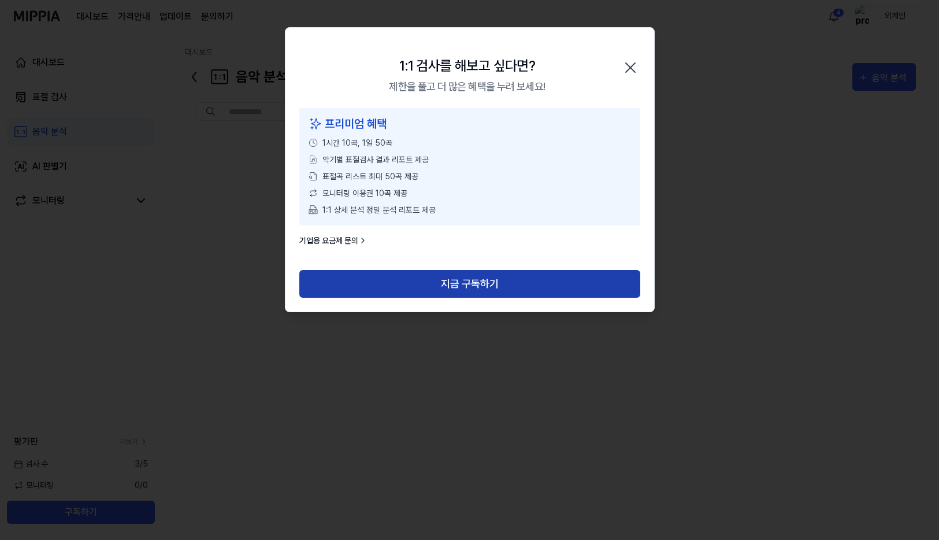
click at [478, 294] on button "지금 구독하기" at bounding box center [469, 284] width 341 height 28
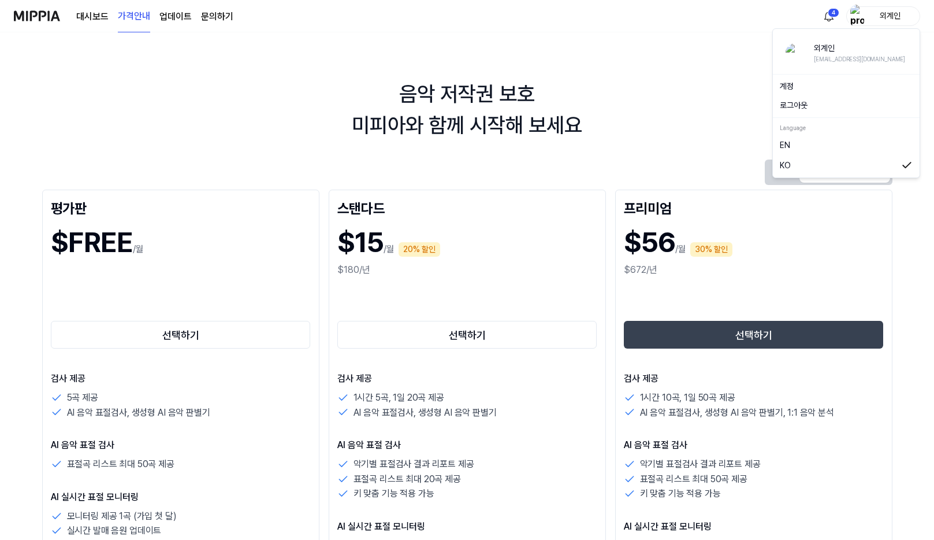
click at [894, 13] on div "외계인" at bounding box center [890, 15] width 45 height 13
click at [667, 90] on div "음악 저작권 보호 미피아와 함께 시작해 보세요" at bounding box center [467, 110] width 934 height 62
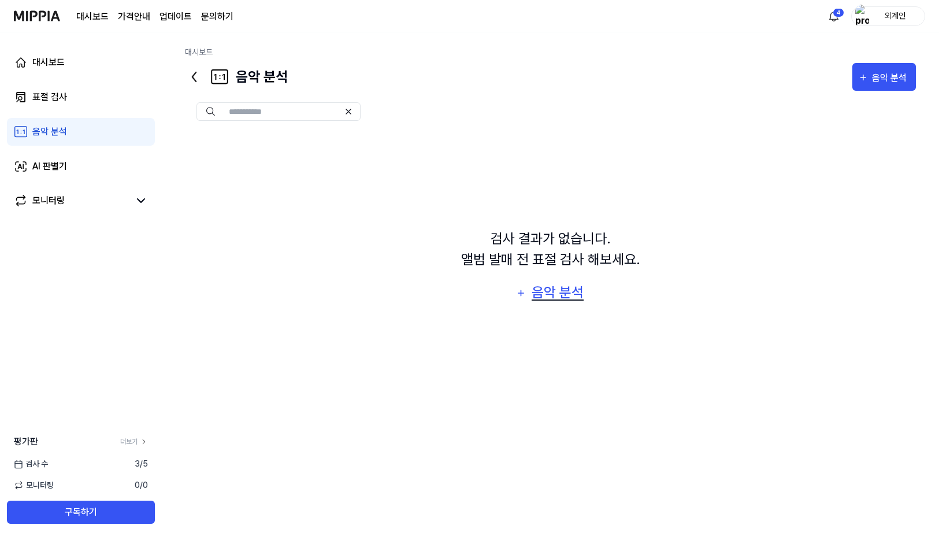
click at [564, 296] on div "음악 분석" at bounding box center [557, 292] width 55 height 22
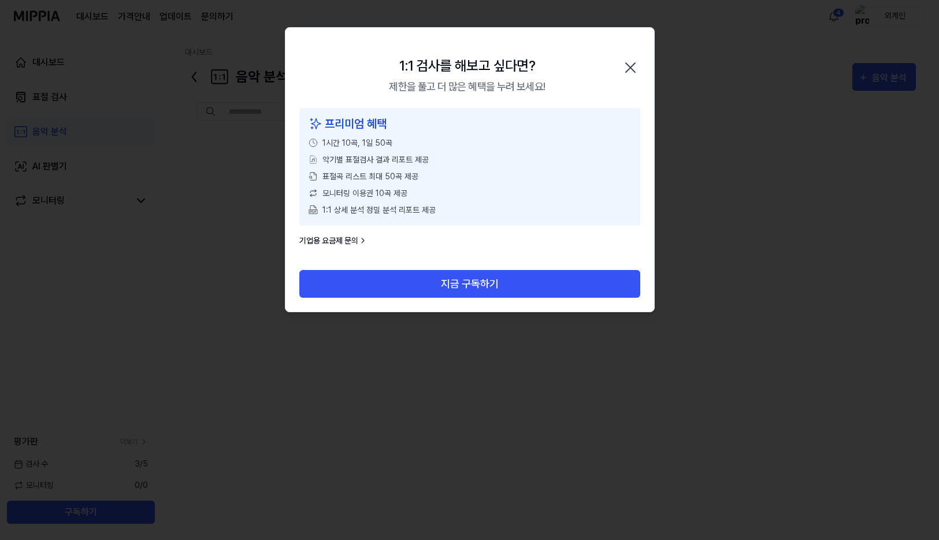
click at [635, 66] on icon "button" at bounding box center [630, 67] width 18 height 18
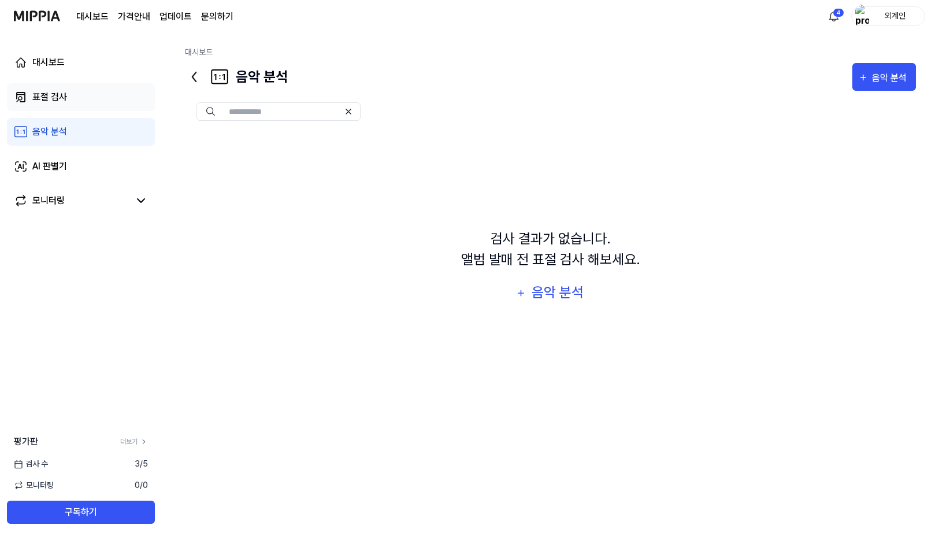
click at [43, 99] on div "표절 검사" at bounding box center [49, 97] width 35 height 14
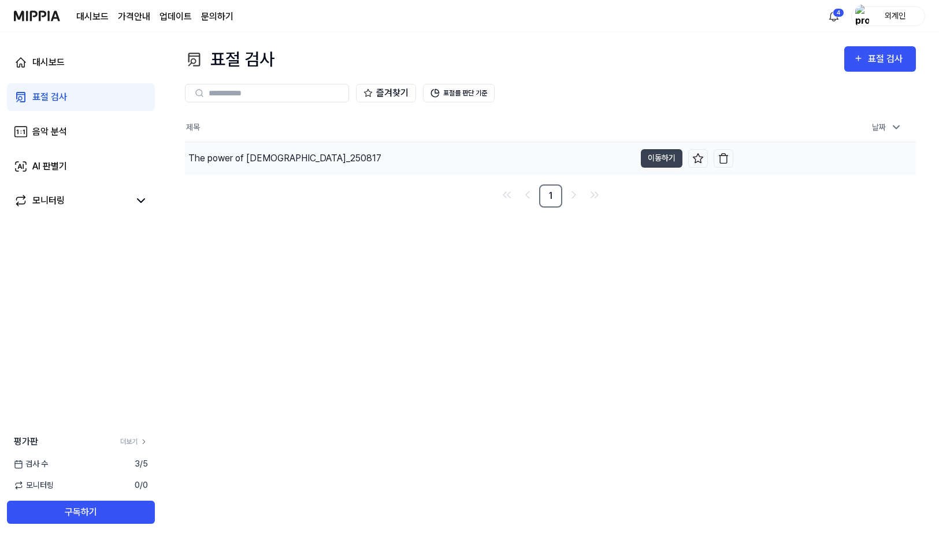
click at [264, 155] on div "The power of jesus_250817" at bounding box center [284, 158] width 193 height 14
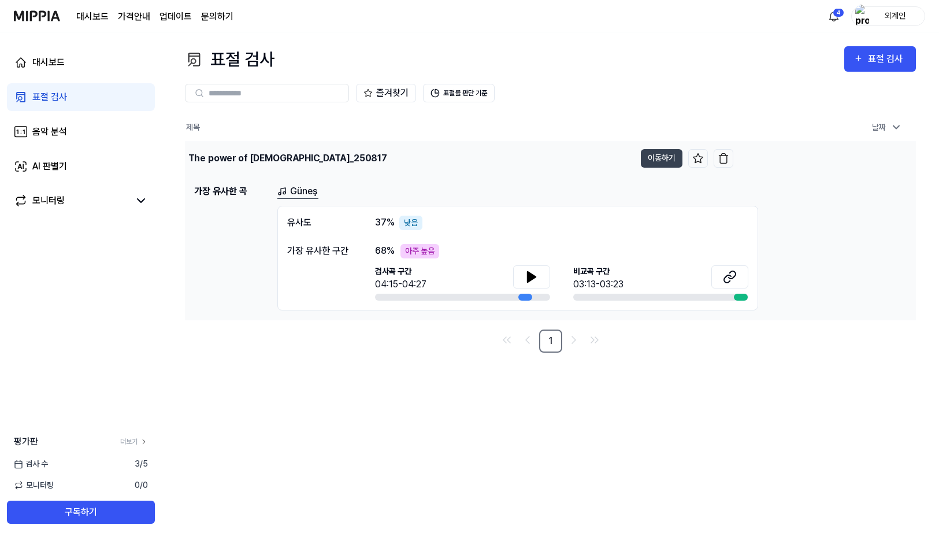
click at [258, 156] on div "The power of jesus_250817" at bounding box center [287, 158] width 199 height 14
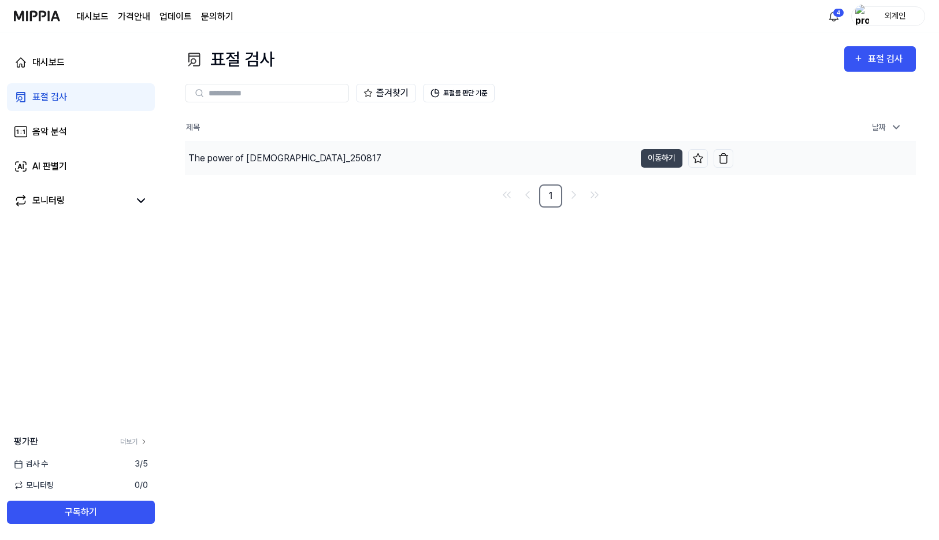
click at [258, 156] on div "The power of jesus_250817" at bounding box center [284, 158] width 193 height 14
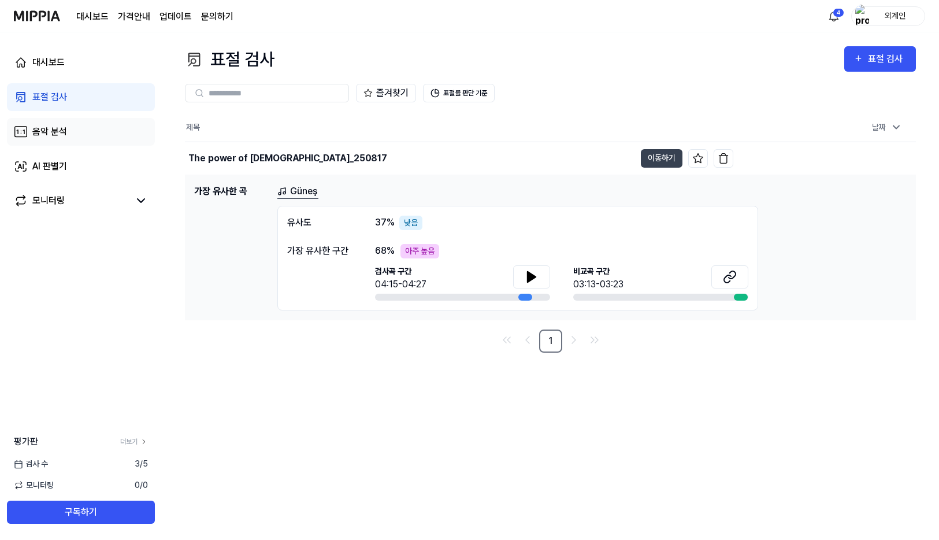
click at [51, 132] on div "음악 분석" at bounding box center [49, 132] width 35 height 14
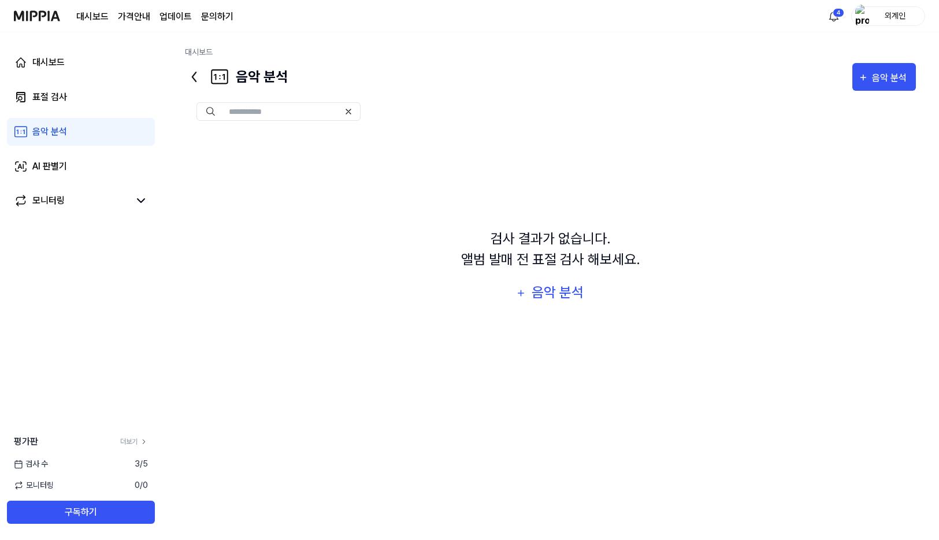
click at [272, 116] on input "text" at bounding box center [284, 111] width 110 height 10
click at [272, 113] on input "text" at bounding box center [284, 111] width 110 height 10
click at [213, 113] on img at bounding box center [210, 111] width 9 height 9
click at [209, 109] on img at bounding box center [210, 111] width 9 height 9
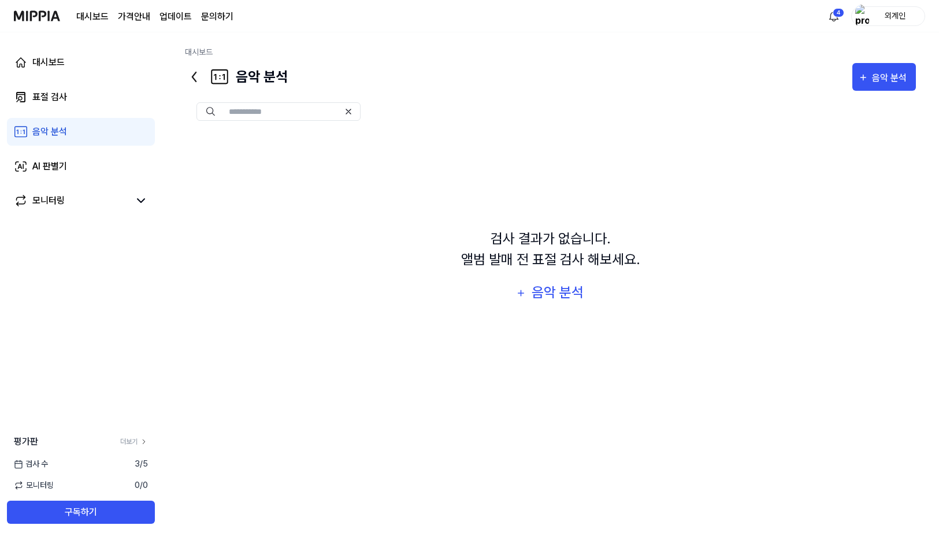
click at [209, 109] on img at bounding box center [210, 111] width 9 height 9
click at [243, 109] on input "text" at bounding box center [284, 111] width 110 height 10
click at [347, 113] on icon at bounding box center [348, 111] width 5 height 5
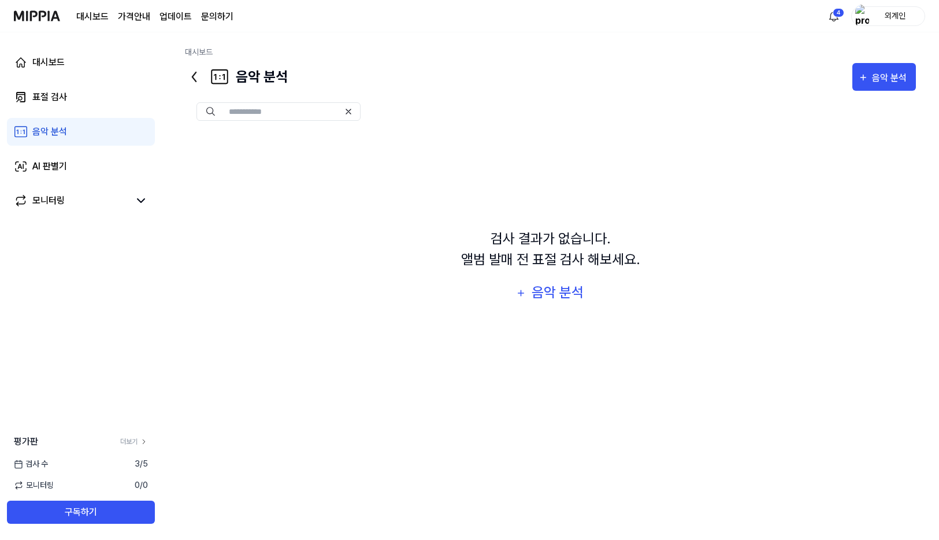
click at [347, 110] on icon at bounding box center [348, 111] width 9 height 9
click at [266, 86] on div "음악 분석" at bounding box center [236, 77] width 103 height 28
click at [261, 78] on div "음악 분석" at bounding box center [236, 77] width 103 height 28
click at [191, 53] on link "대시보드" at bounding box center [199, 51] width 28 height 9
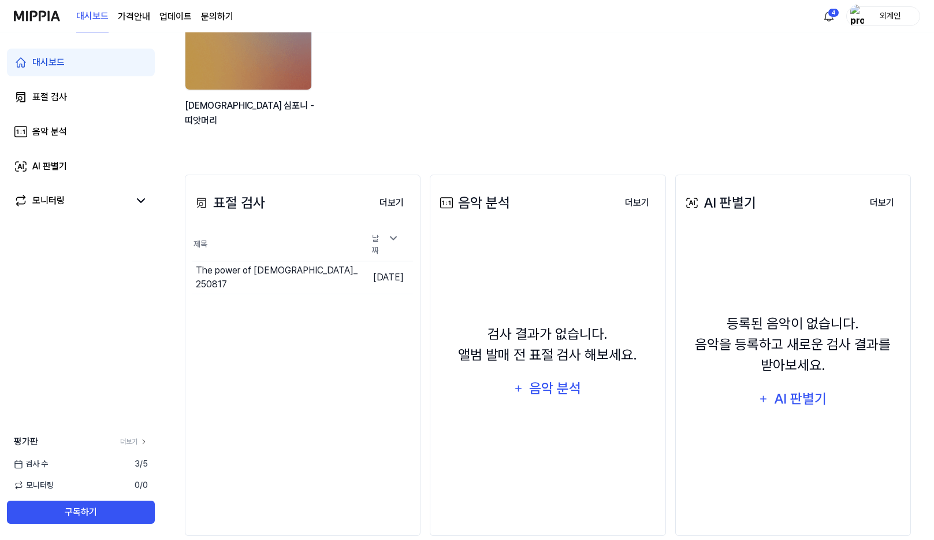
scroll to position [173, 0]
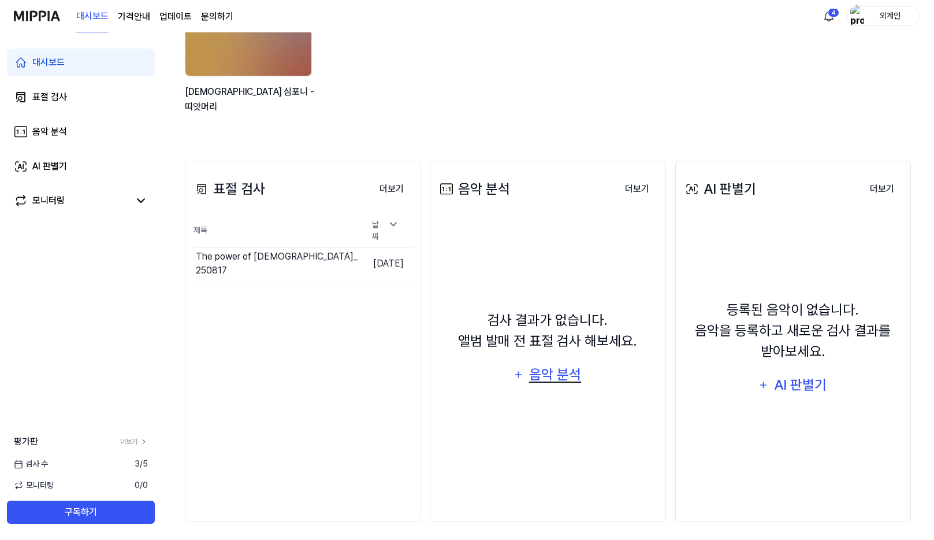
click at [536, 378] on div "음악 분석" at bounding box center [555, 374] width 55 height 22
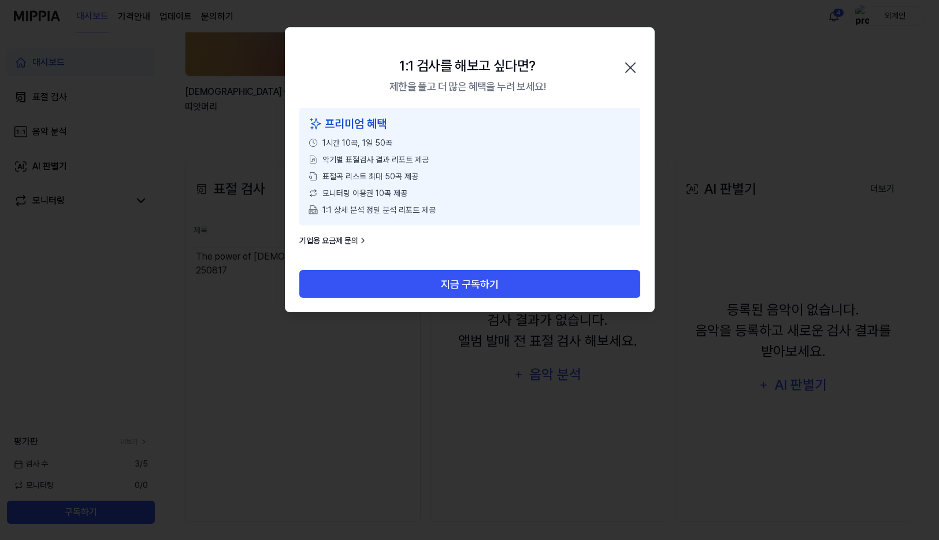
click at [631, 68] on icon "button" at bounding box center [630, 67] width 9 height 9
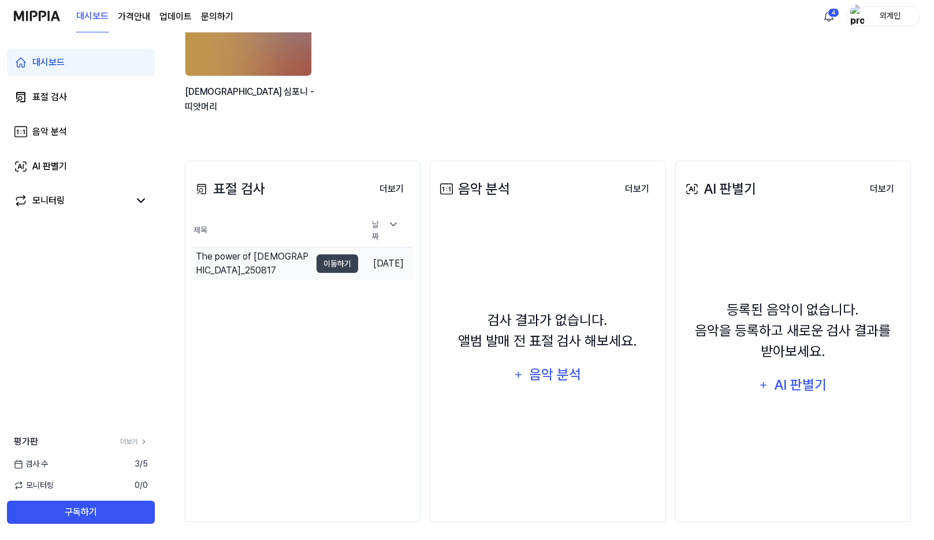
click at [259, 255] on div "The power of jesus_250817" at bounding box center [253, 264] width 115 height 28
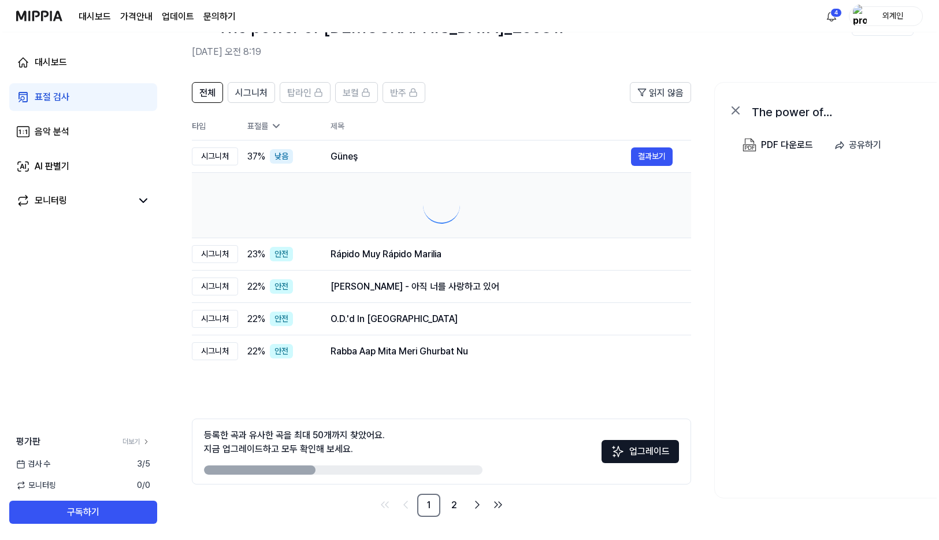
scroll to position [0, 0]
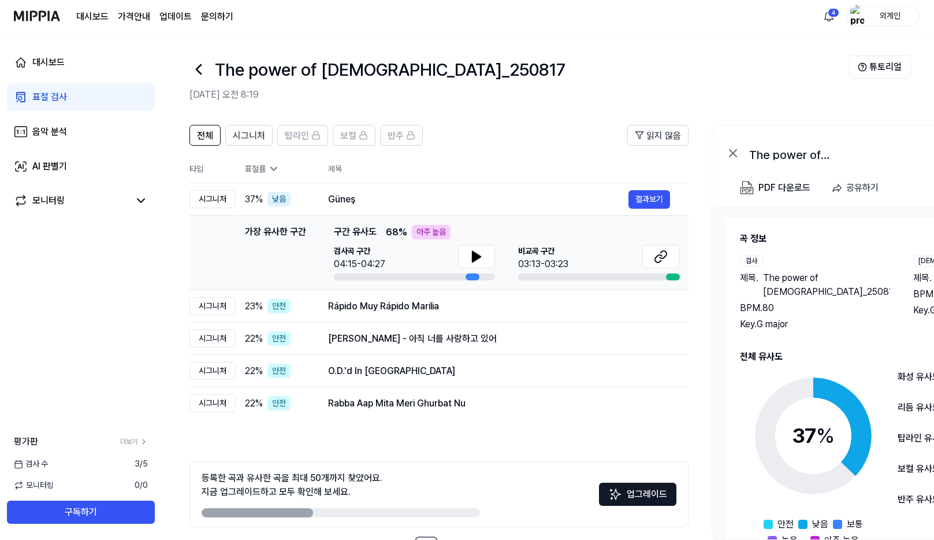
click at [226, 242] on div "가장 유사한 구간 가장 유사한 구간 구간 유사도 68 % 아주 높음 검사곡 구간 04:15-04:27 비교곡 구간 03:13-03:23 결과보기" at bounding box center [439, 252] width 481 height 55
click at [655, 199] on button "결과보기" at bounding box center [650, 199] width 42 height 18
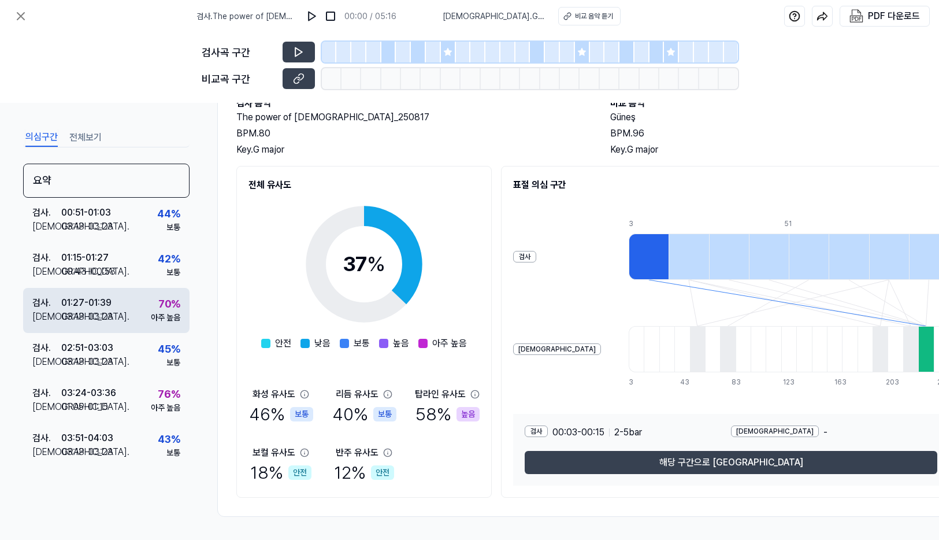
click at [162, 303] on div "70 %" at bounding box center [169, 304] width 22 height 16
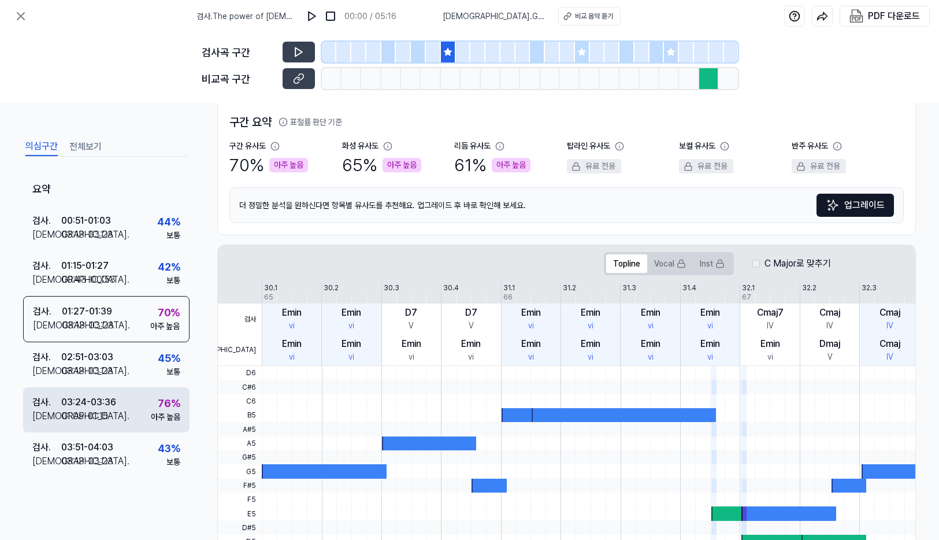
click at [159, 401] on div "76 %" at bounding box center [169, 403] width 23 height 16
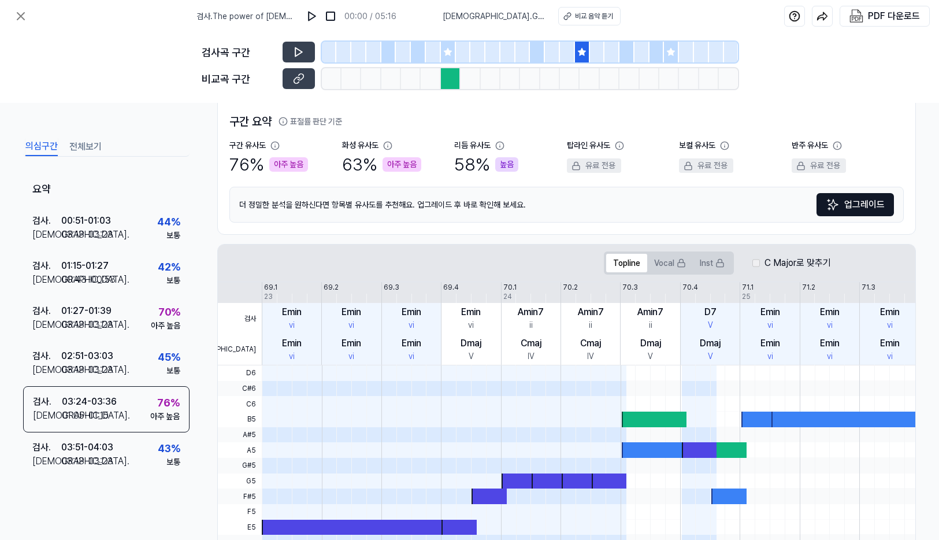
scroll to position [80, 0]
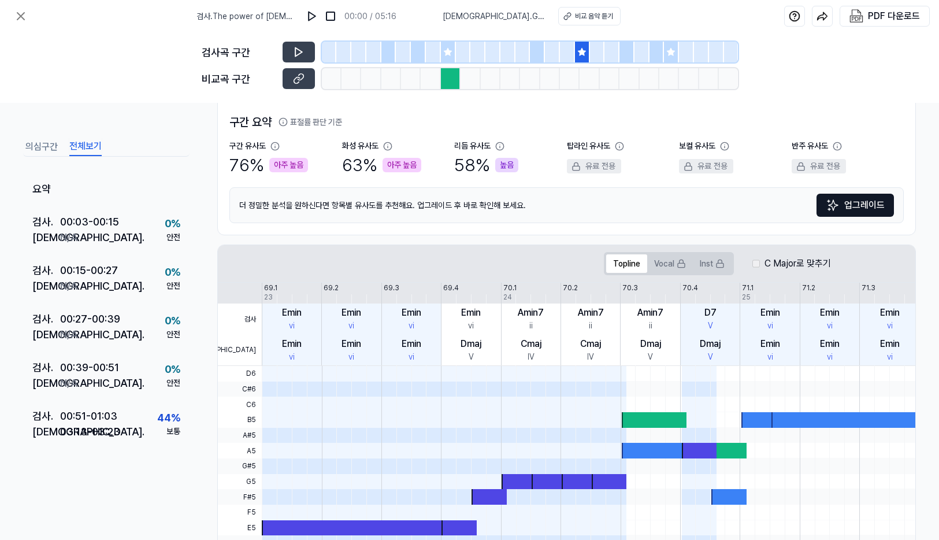
click at [79, 146] on button "전체보기" at bounding box center [85, 147] width 32 height 18
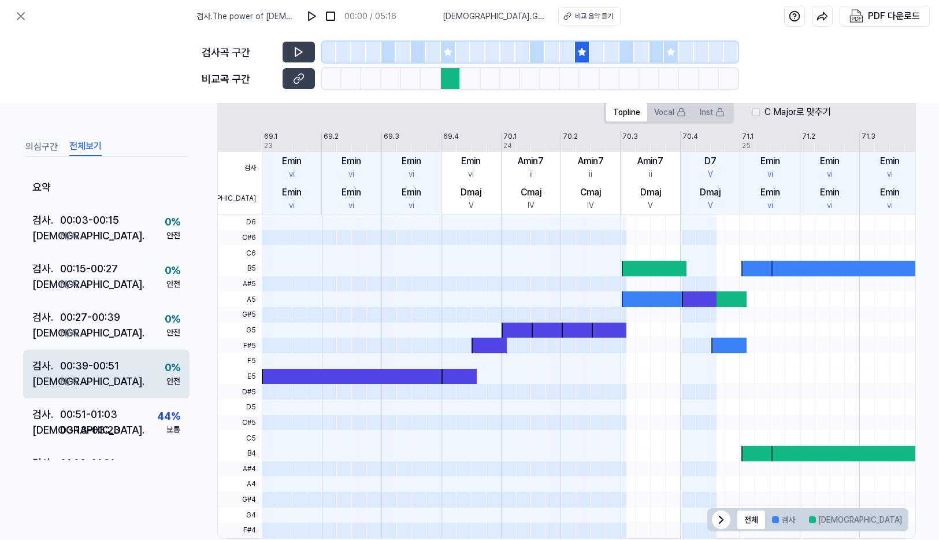
scroll to position [0, 0]
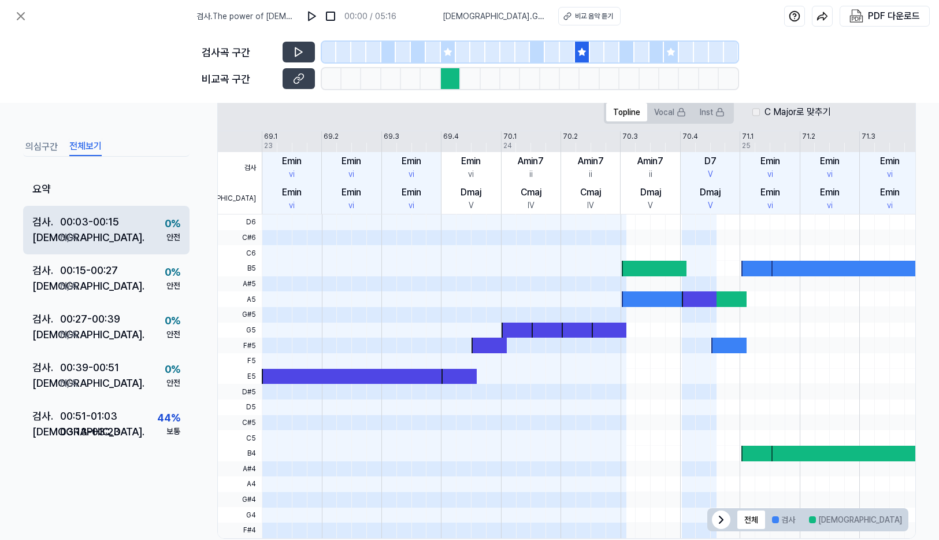
click at [122, 235] on div "검사 . 00:03 - 00:15 비교 . N/A 0 % 안전" at bounding box center [106, 230] width 166 height 49
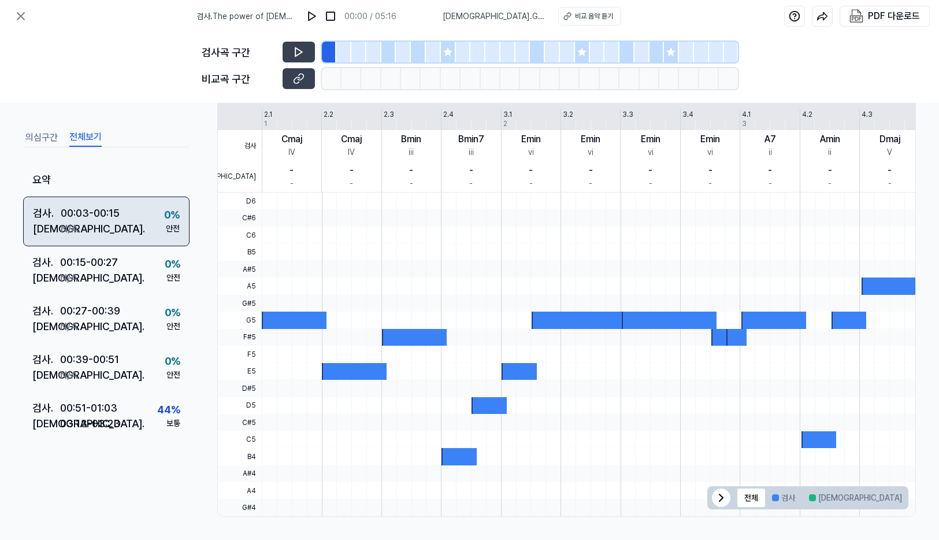
scroll to position [205, 0]
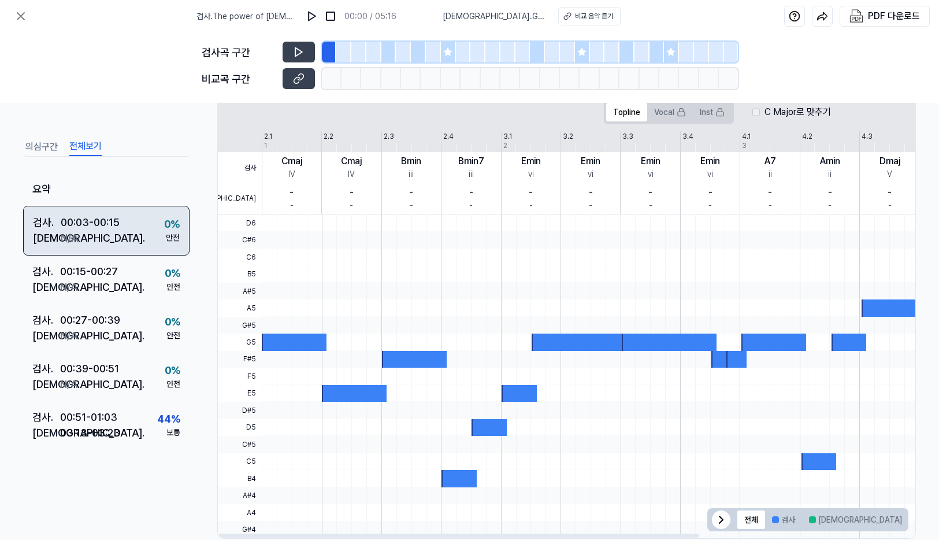
click at [150, 233] on div "검사 . 00:03 - 00:15 비교 . N/A 0 % 안전" at bounding box center [106, 231] width 166 height 50
drag, startPoint x: 150, startPoint y: 233, endPoint x: 116, endPoint y: 242, distance: 35.2
click at [116, 242] on div "비교 . N/A" at bounding box center [76, 238] width 87 height 16
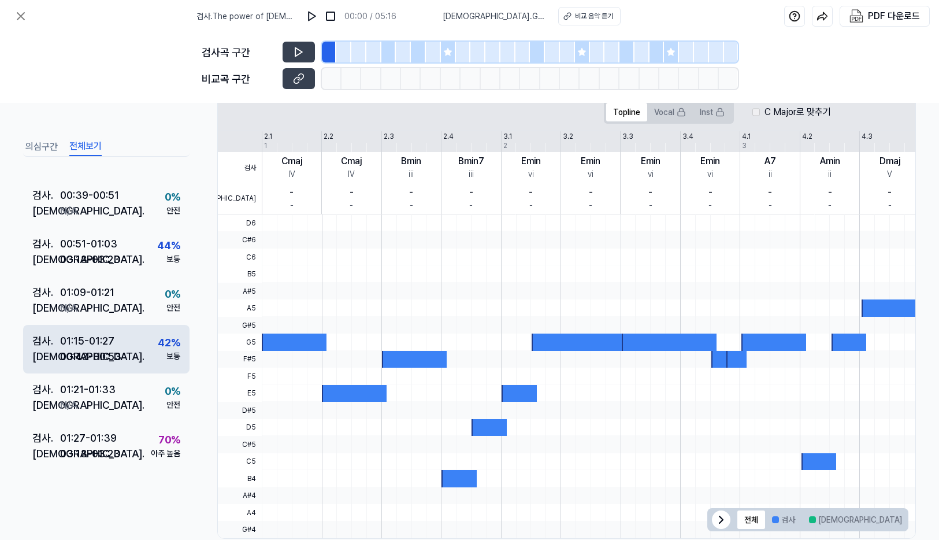
scroll to position [289, 0]
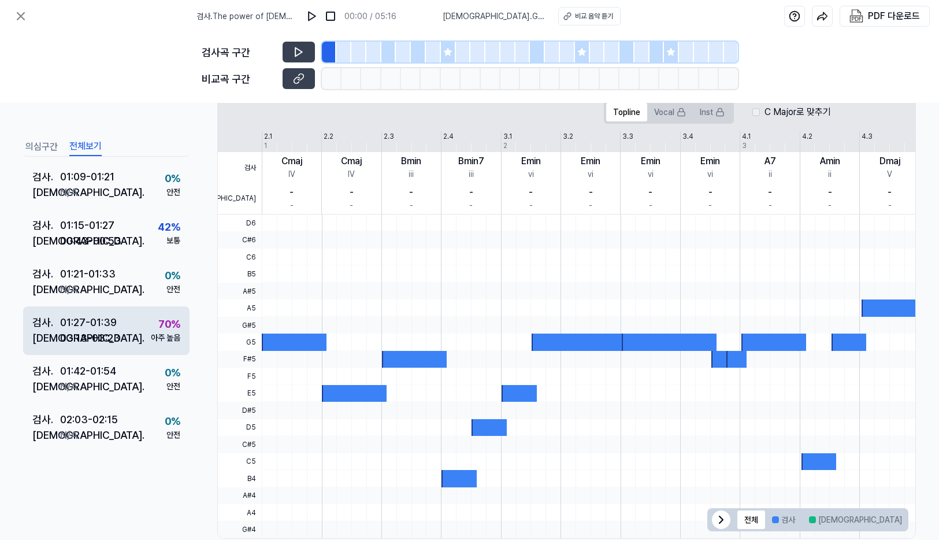
click at [107, 335] on div "03:13 - 03:23" at bounding box center [90, 338] width 60 height 16
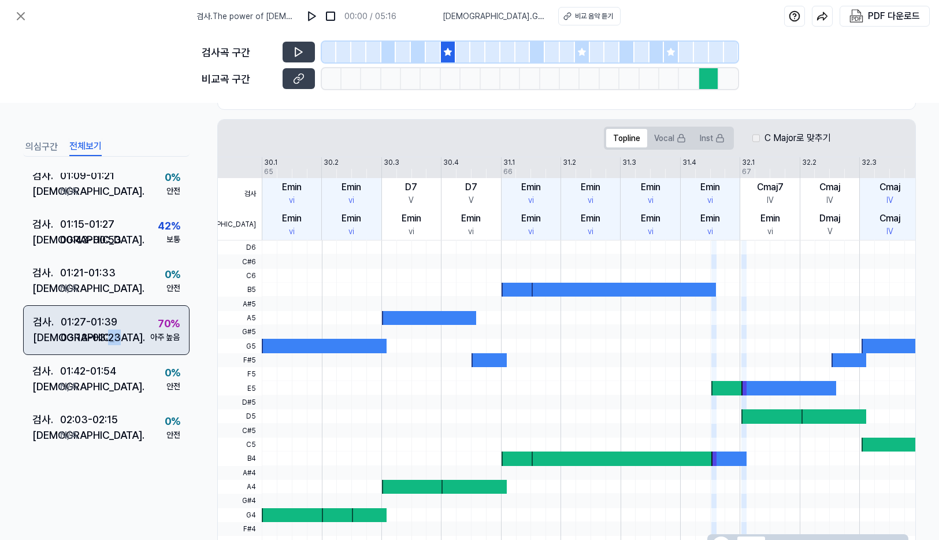
scroll to position [288, 0]
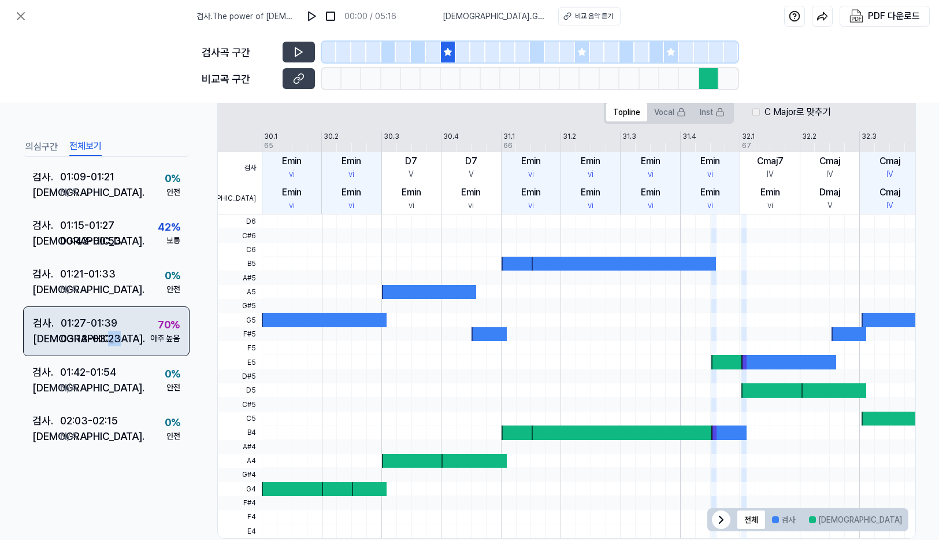
click at [107, 335] on div "03:13 - 03:23" at bounding box center [91, 338] width 60 height 16
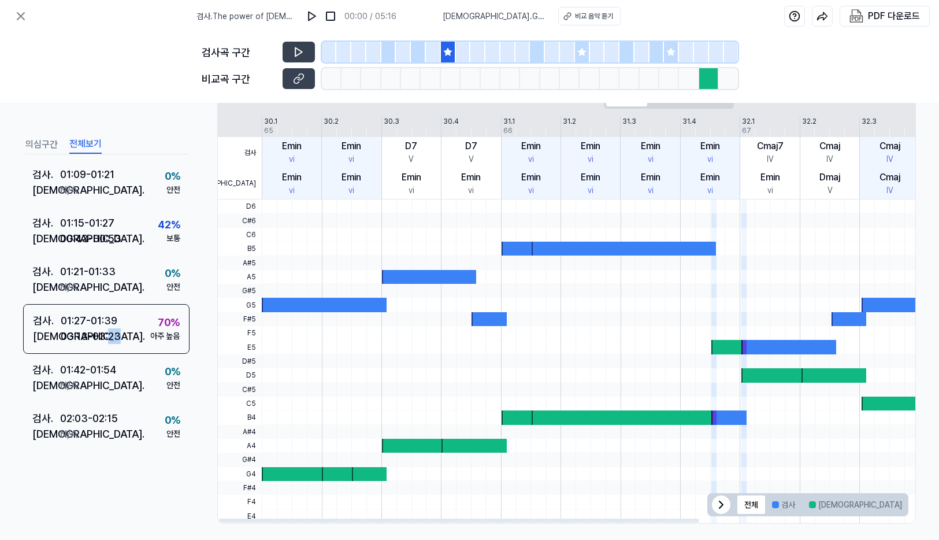
scroll to position [253, 0]
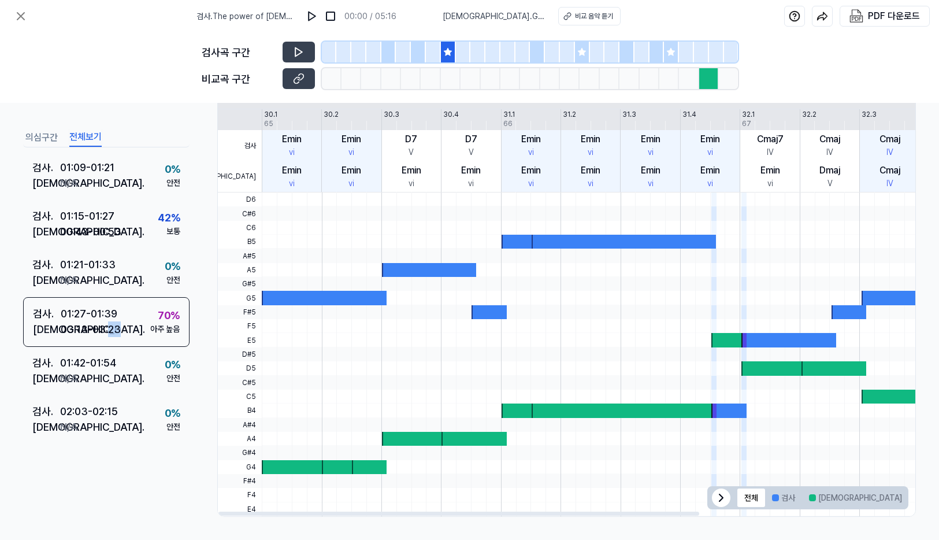
click at [716, 496] on icon at bounding box center [721, 498] width 14 height 14
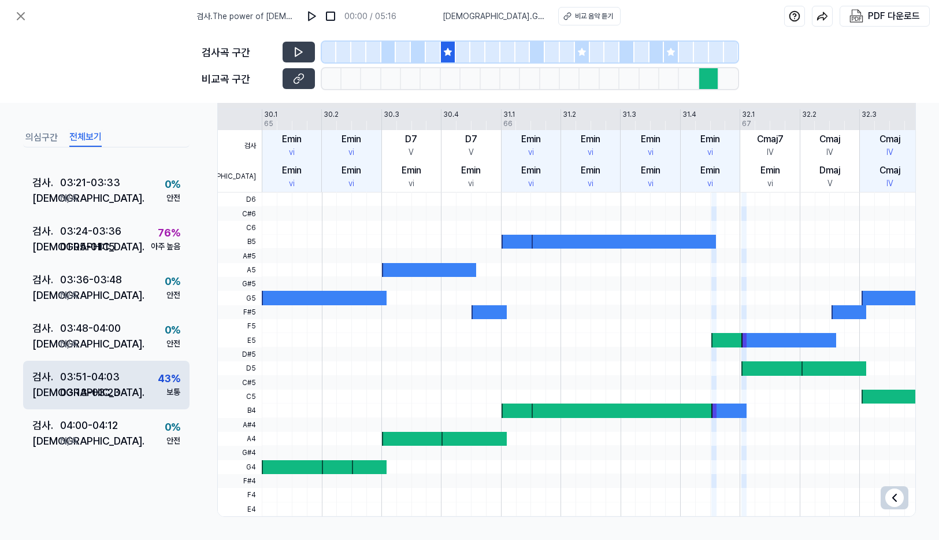
scroll to position [1039, 0]
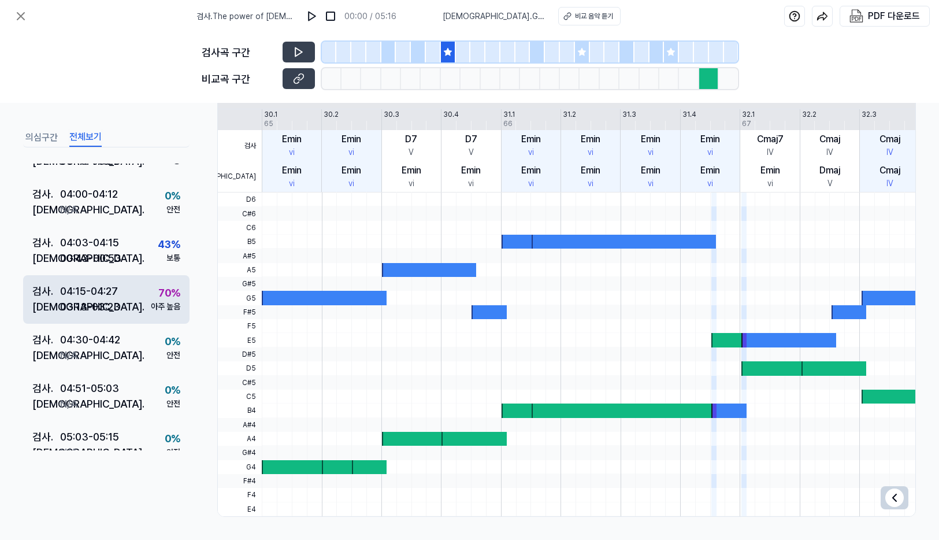
click at [130, 289] on div "검사 . 04:15 - 04:27 비교 . 03:13 - 03:23 70 % 아주 높음" at bounding box center [106, 299] width 166 height 49
click at [130, 289] on div "검사 . 04:15 - 04:27 비교 . 03:13 - 03:23 70 % 아주 높음" at bounding box center [106, 300] width 166 height 50
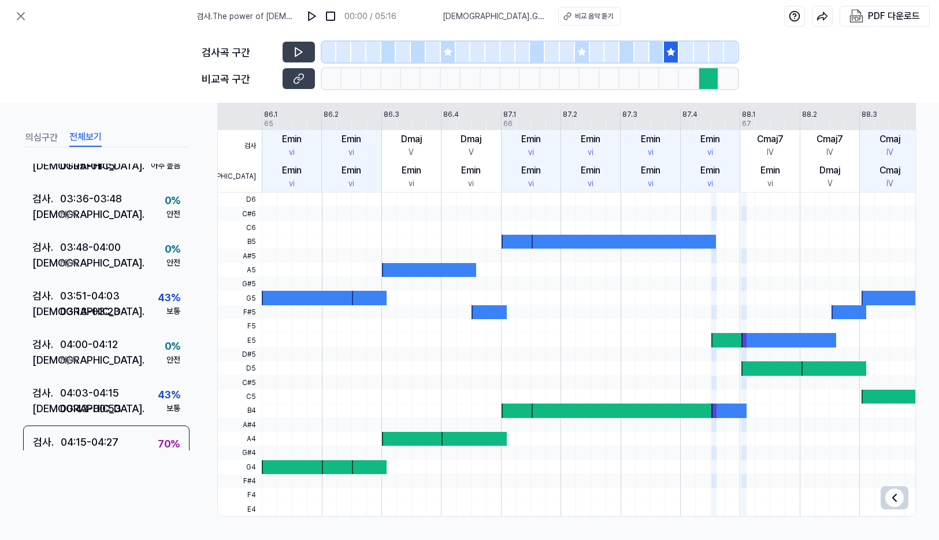
scroll to position [864, 0]
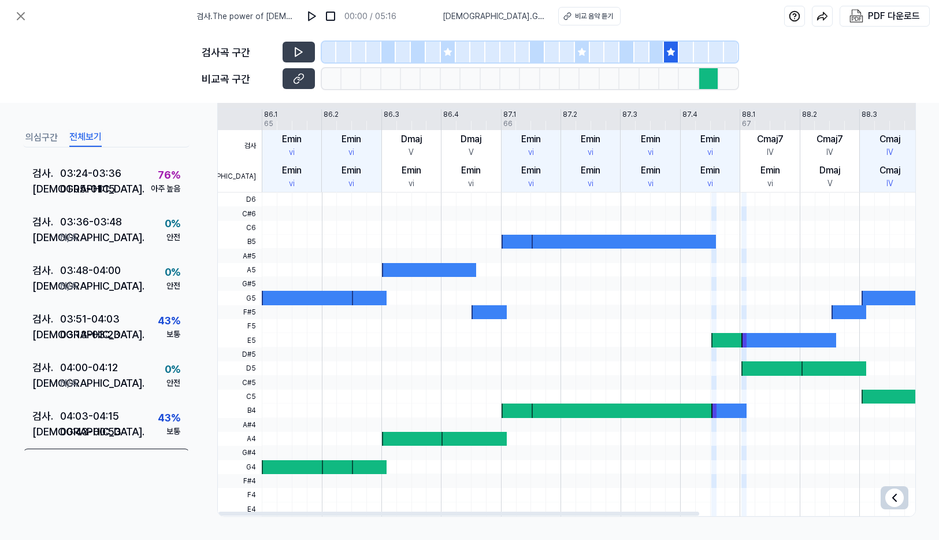
click at [708, 81] on div at bounding box center [709, 78] width 20 height 21
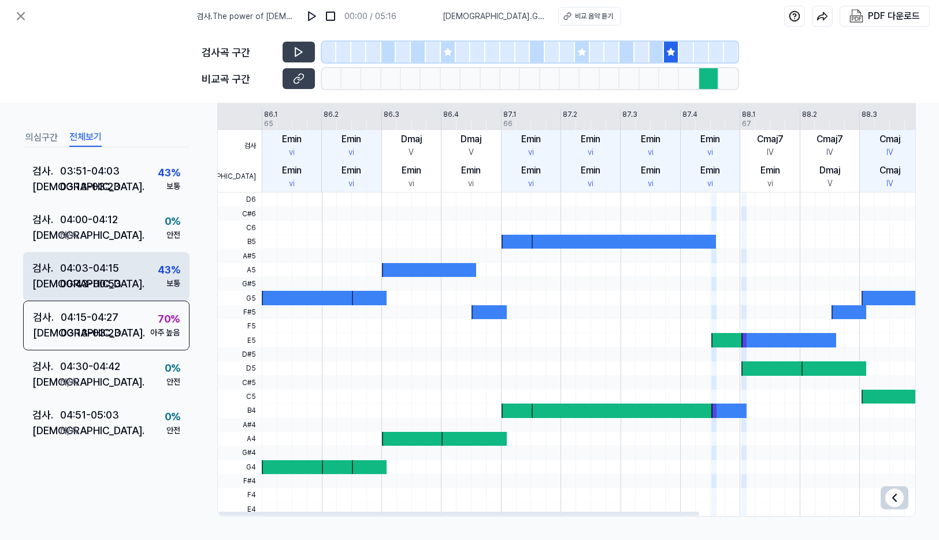
scroll to position [1095, 0]
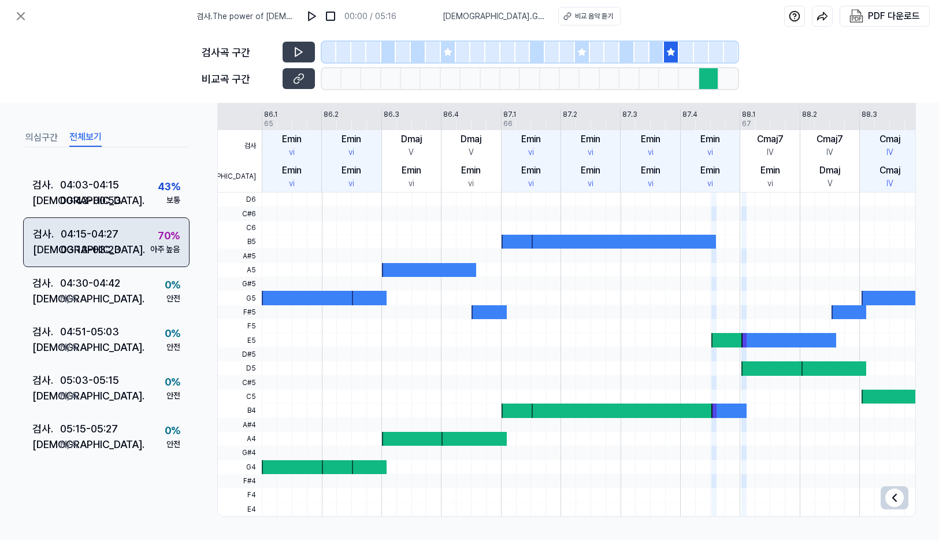
click at [112, 246] on div "03:13 - 03:23" at bounding box center [91, 250] width 60 height 16
drag, startPoint x: 112, startPoint y: 246, endPoint x: 64, endPoint y: 250, distance: 48.2
click at [64, 250] on div "03:13 - 03:23" at bounding box center [91, 250] width 60 height 16
click at [105, 254] on div "03:13 - 03:23" at bounding box center [91, 250] width 60 height 16
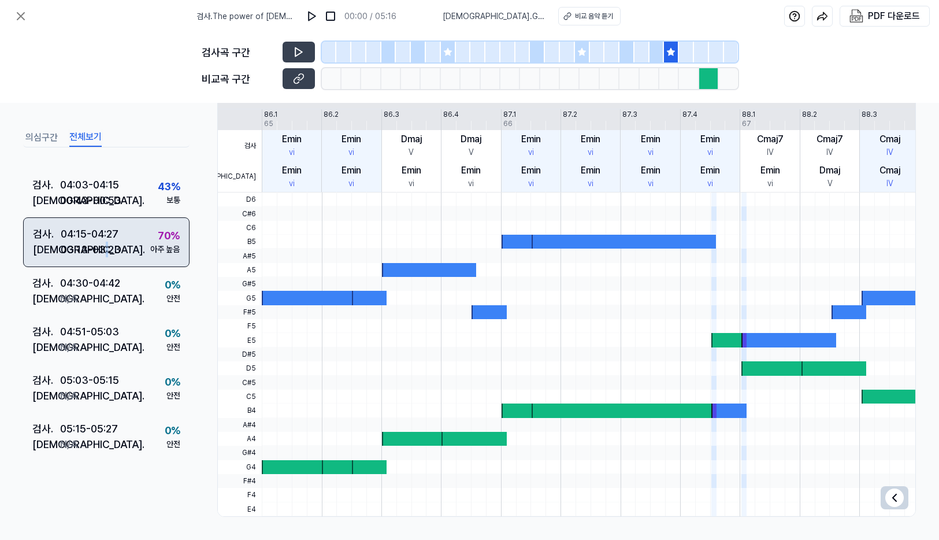
click at [105, 254] on div "03:13 - 03:23" at bounding box center [91, 250] width 60 height 16
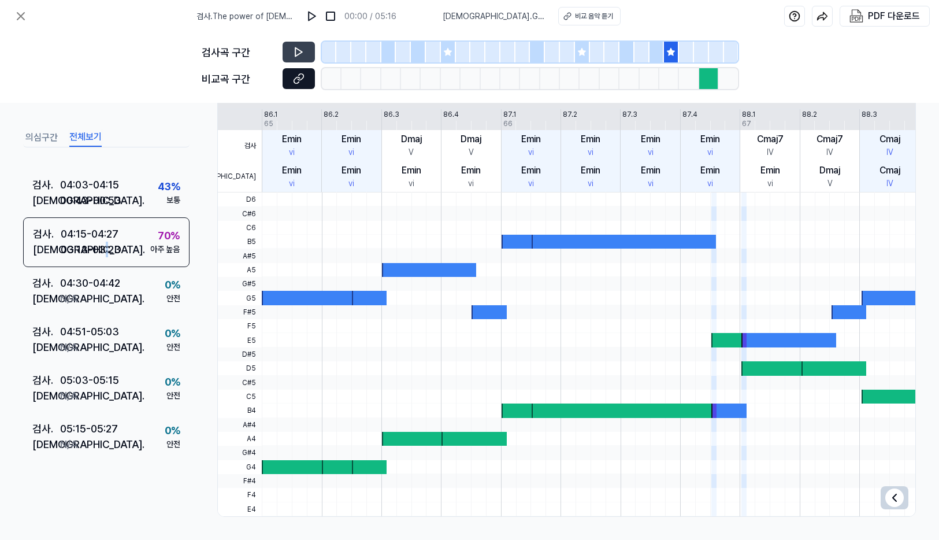
click at [303, 82] on icon at bounding box center [299, 79] width 12 height 12
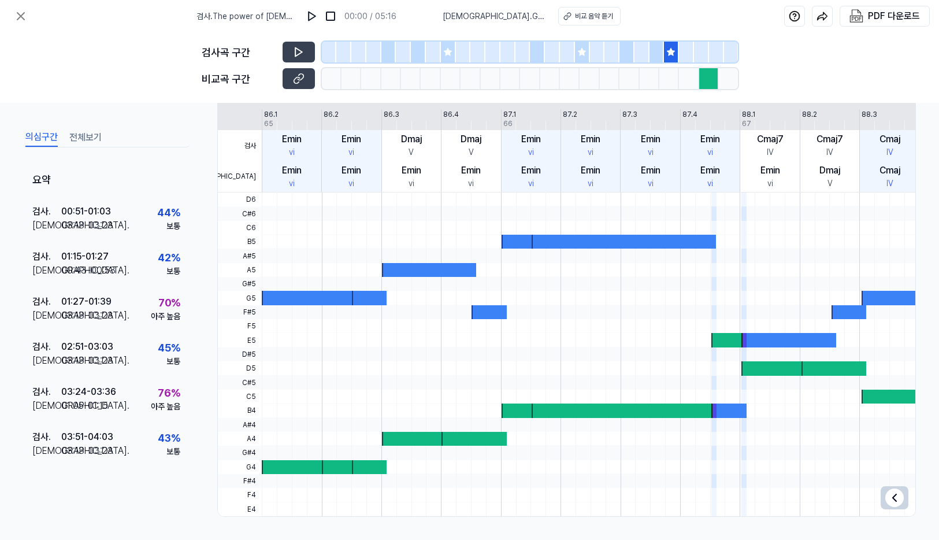
click at [32, 135] on button "의심구간" at bounding box center [41, 137] width 32 height 18
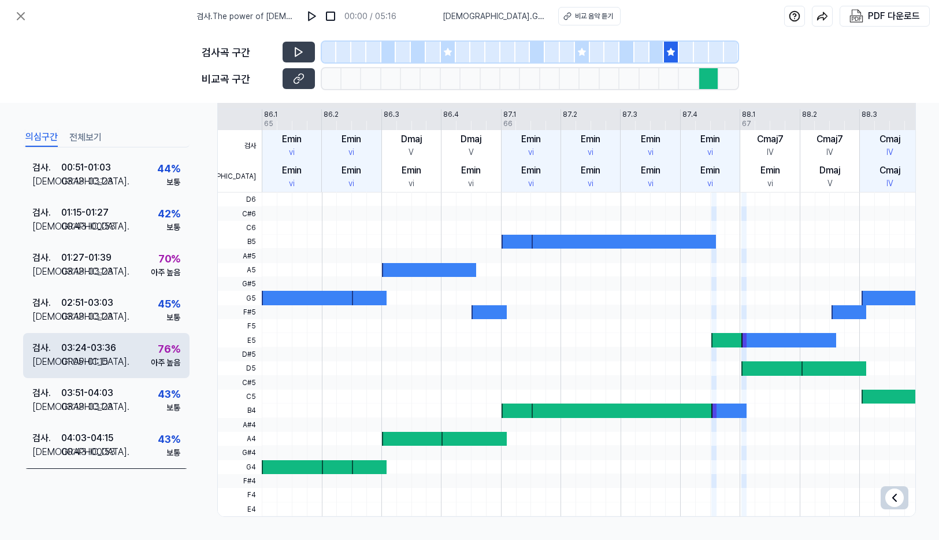
scroll to position [90, 0]
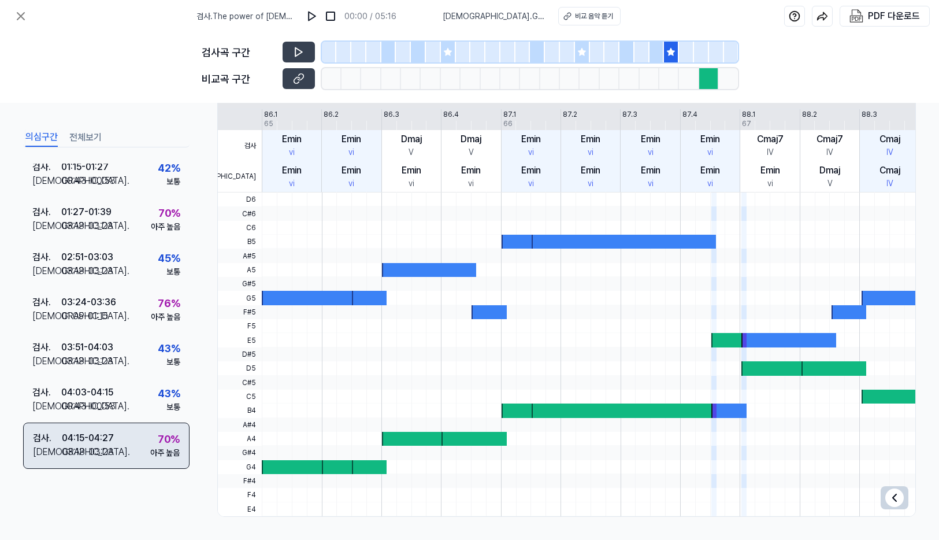
click at [88, 434] on div "04:15 - 04:27" at bounding box center [88, 438] width 52 height 14
drag, startPoint x: 173, startPoint y: 447, endPoint x: 151, endPoint y: 447, distance: 21.4
click at [154, 447] on div "아주 높음" at bounding box center [164, 453] width 29 height 12
click at [150, 445] on div "70 % 아주 높음" at bounding box center [164, 445] width 29 height 28
click at [126, 444] on div "검사 . 04:15 - 04:27 비교 . 03:13 - 03:23 70 % 아주 높음" at bounding box center [106, 445] width 166 height 46
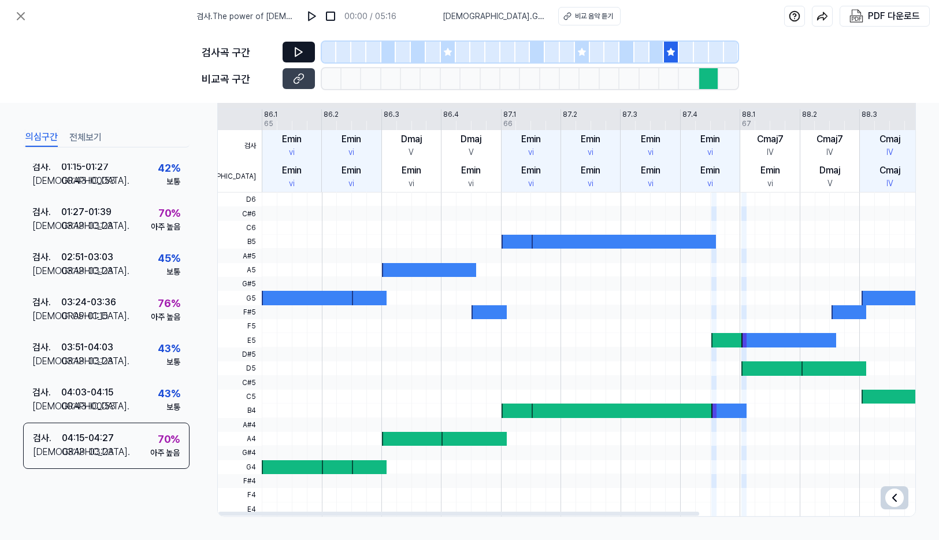
click at [300, 49] on icon at bounding box center [299, 52] width 12 height 12
click at [574, 16] on div "비교 음악 듣기" at bounding box center [593, 16] width 38 height 10
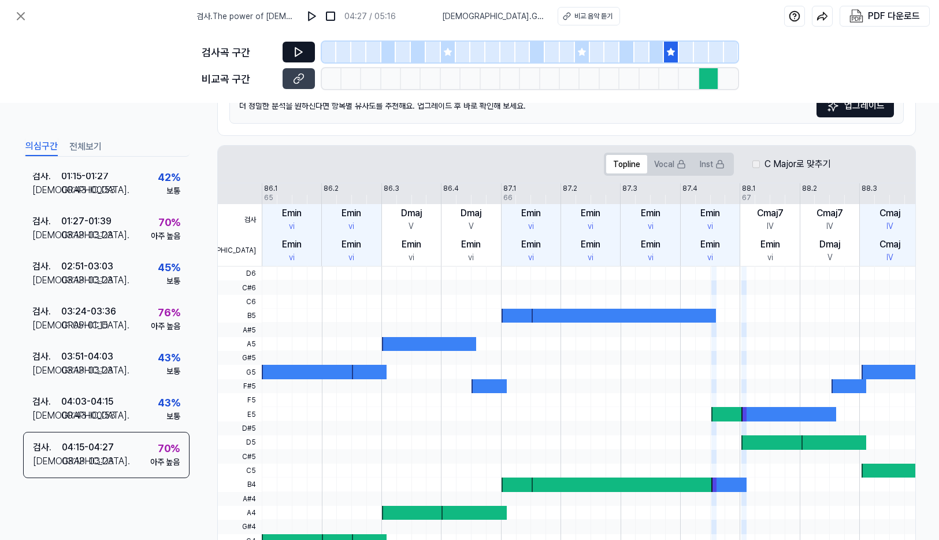
scroll to position [22, 0]
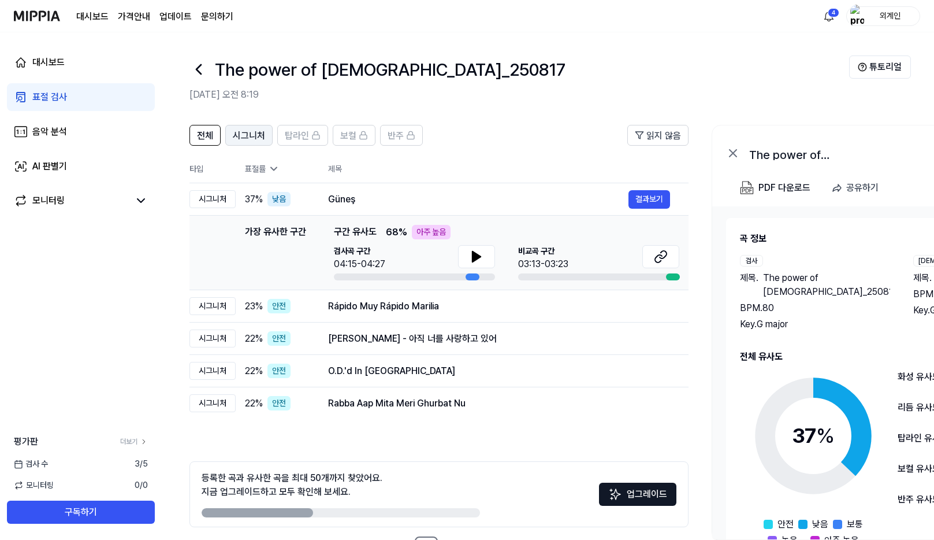
click at [244, 133] on span "시그니처" at bounding box center [249, 136] width 32 height 14
click at [53, 134] on div "음악 분석" at bounding box center [49, 132] width 35 height 14
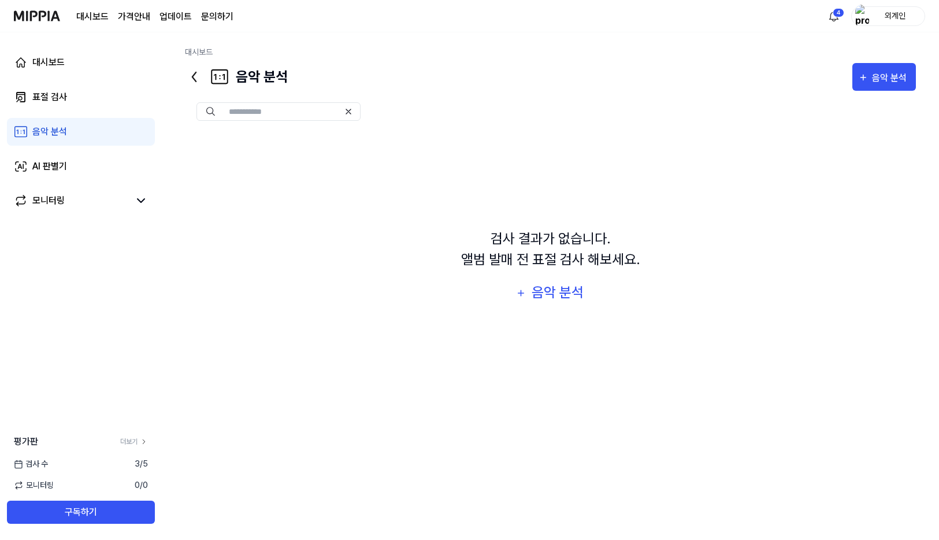
click at [296, 110] on input "text" at bounding box center [284, 111] width 110 height 10
type input "*********"
click at [564, 292] on div "음악 분석" at bounding box center [557, 292] width 55 height 22
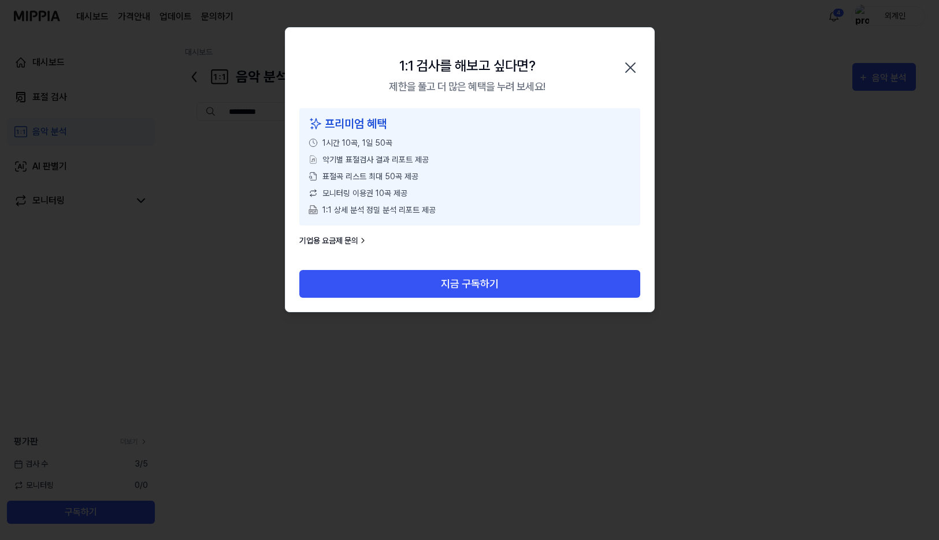
click at [630, 70] on icon "button" at bounding box center [630, 67] width 18 height 18
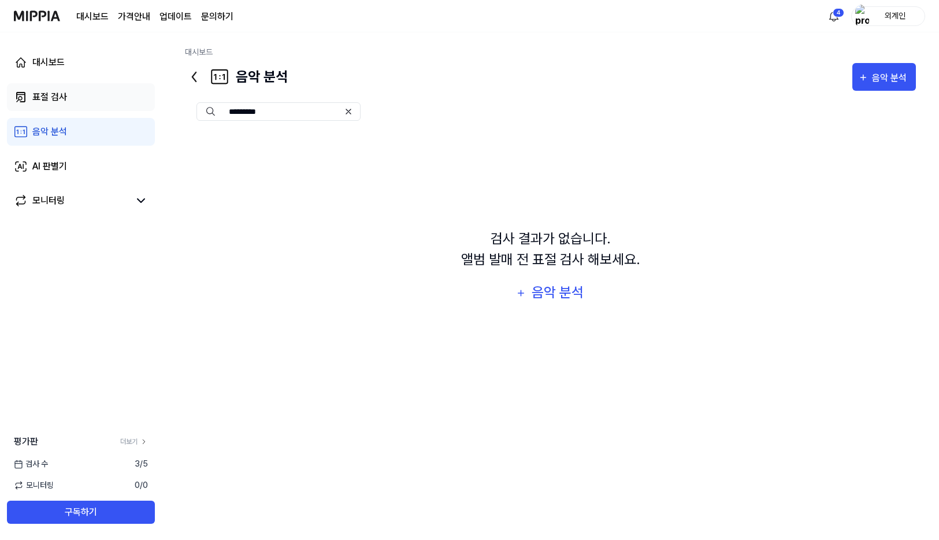
click at [49, 94] on div "표절 검사" at bounding box center [49, 97] width 35 height 14
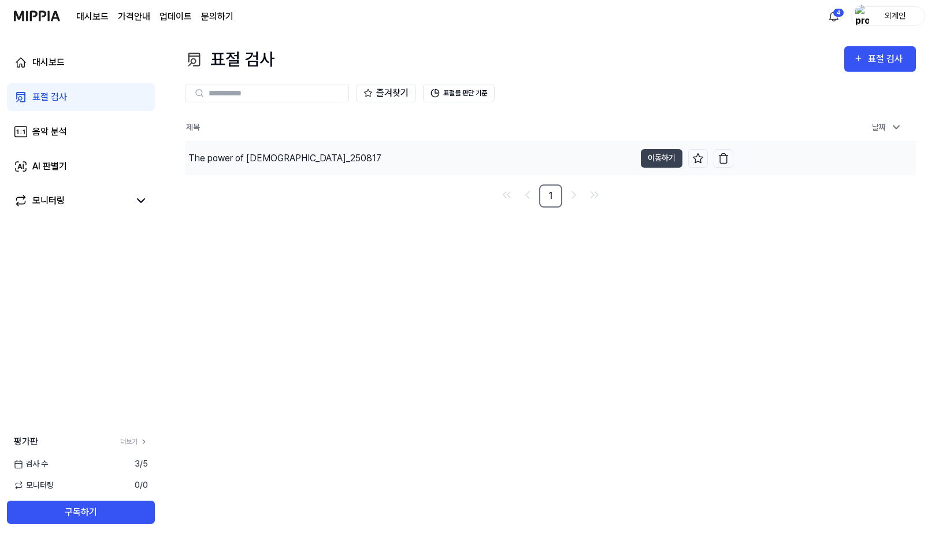
click at [240, 161] on div "The power of jesus_250817" at bounding box center [284, 158] width 193 height 14
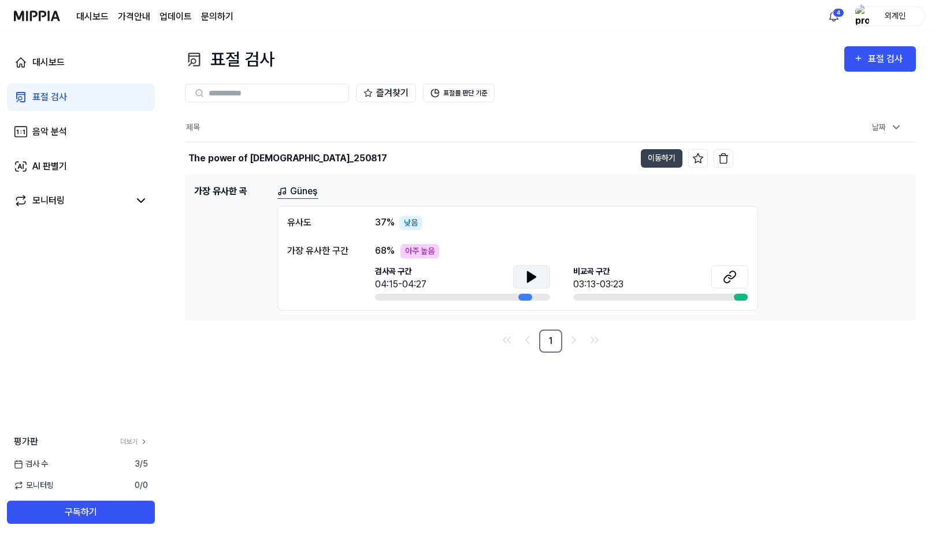
click at [524, 275] on button at bounding box center [531, 276] width 37 height 23
click at [731, 279] on icon at bounding box center [730, 277] width 14 height 14
click at [727, 281] on icon at bounding box center [730, 277] width 14 height 14
